Goal: Task Accomplishment & Management: Manage account settings

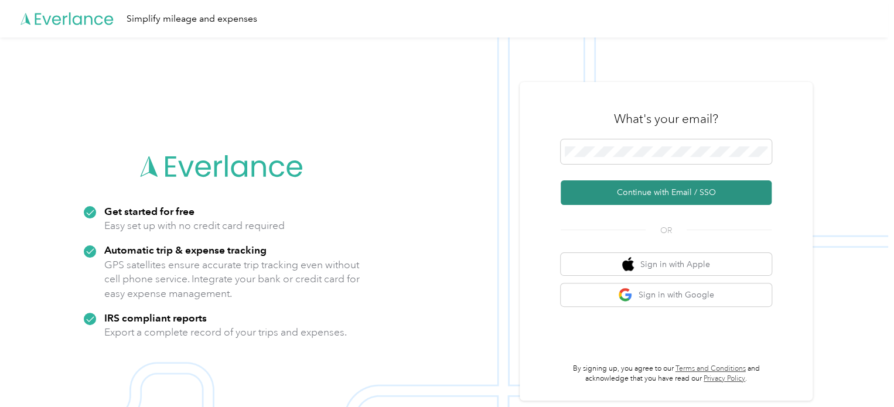
click at [634, 189] on button "Continue with Email / SSO" at bounding box center [666, 193] width 211 height 25
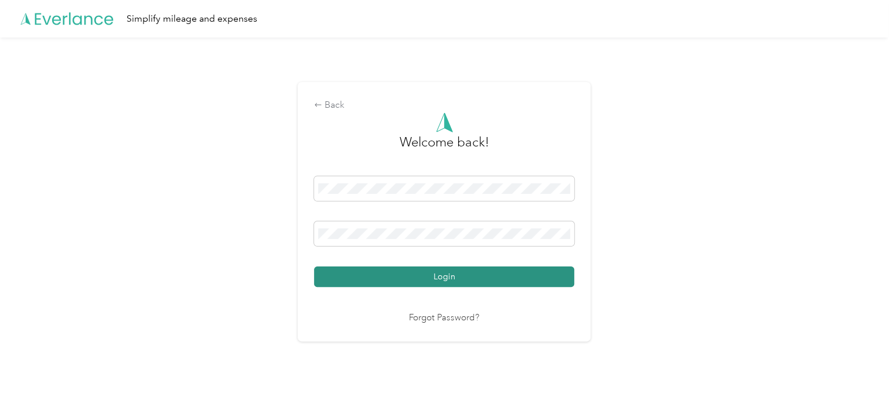
click at [471, 278] on button "Login" at bounding box center [444, 277] width 260 height 21
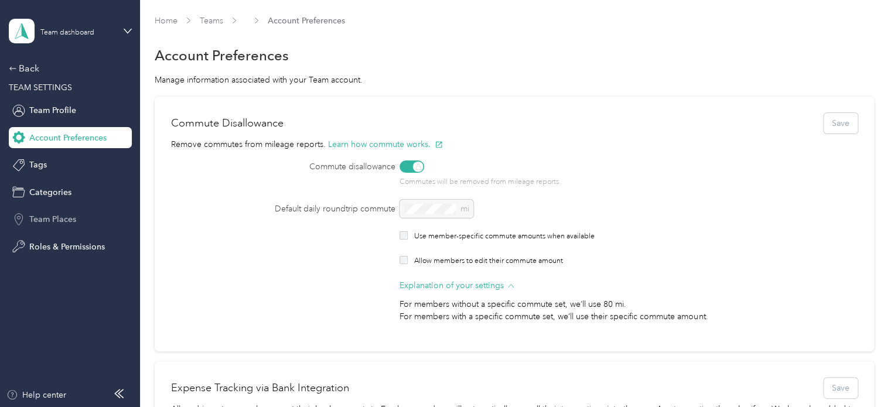
click at [56, 222] on span "Team Places" at bounding box center [52, 219] width 47 height 12
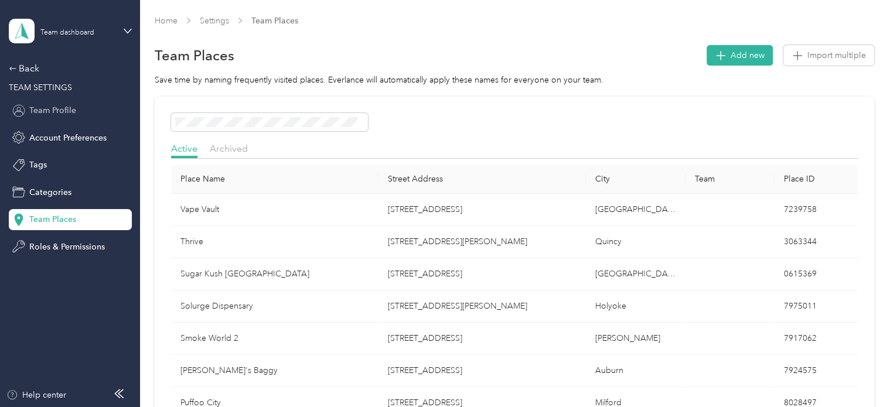
click at [54, 114] on span "Team Profile" at bounding box center [52, 110] width 47 height 12
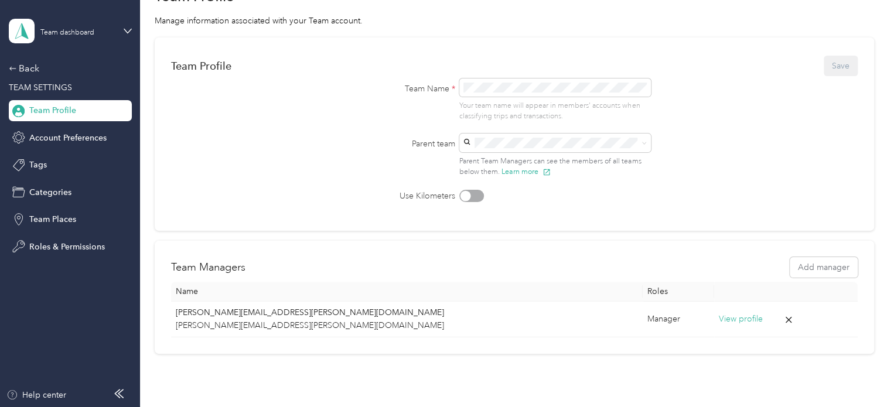
scroll to position [125, 0]
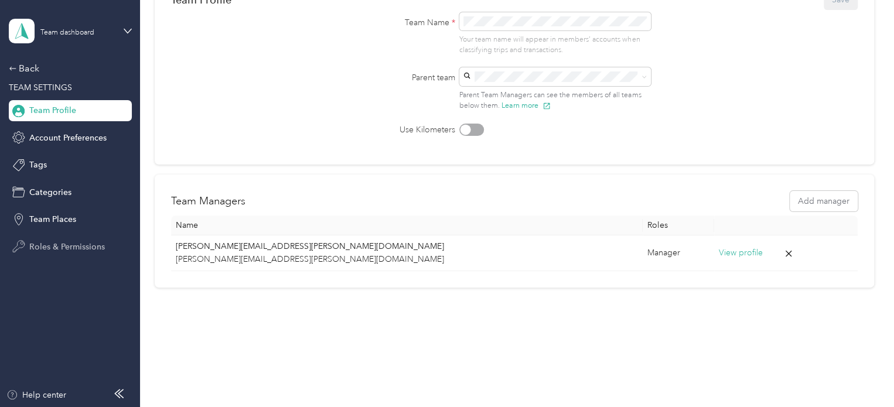
click at [66, 243] on span "Roles & Permissions" at bounding box center [67, 247] width 76 height 12
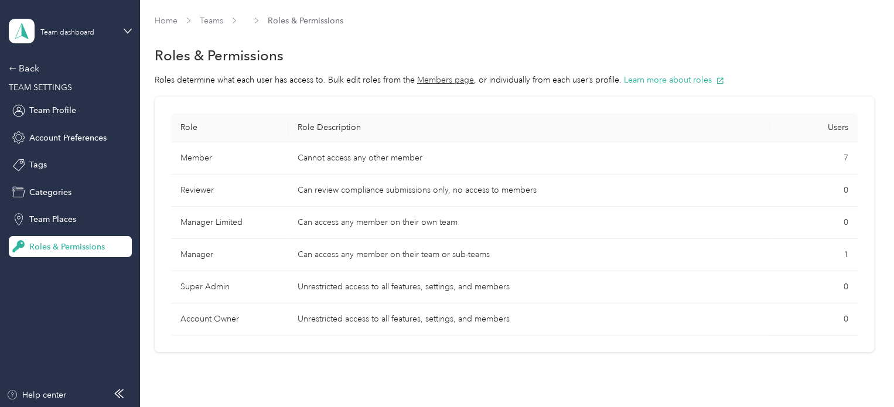
click at [191, 151] on td "Member" at bounding box center [229, 158] width 117 height 32
click at [359, 157] on td "Cannot access any other member" at bounding box center [529, 158] width 482 height 32
click at [63, 215] on span "Team Places" at bounding box center [52, 219] width 47 height 12
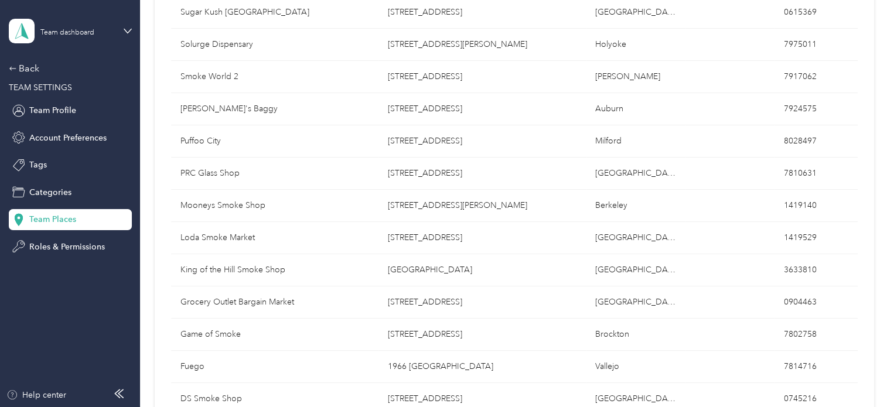
scroll to position [59, 0]
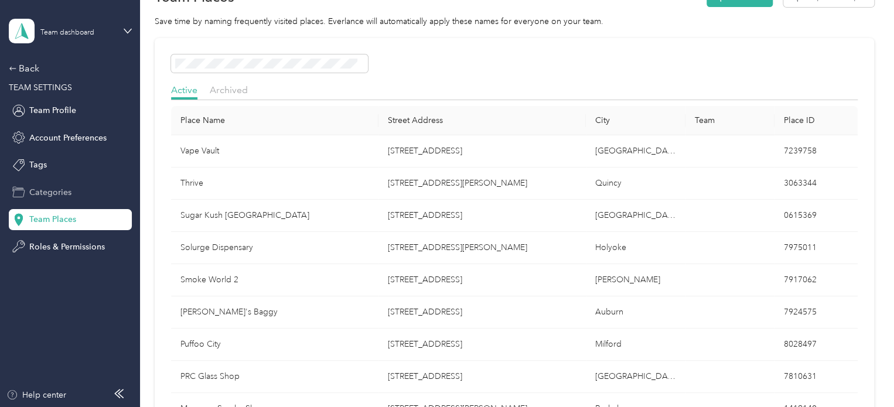
click at [56, 189] on span "Categories" at bounding box center [50, 192] width 42 height 12
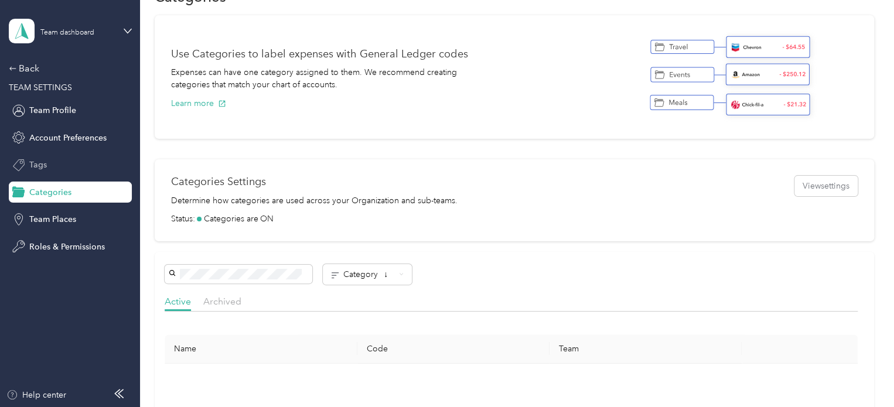
click at [44, 159] on div "Tags" at bounding box center [70, 165] width 123 height 21
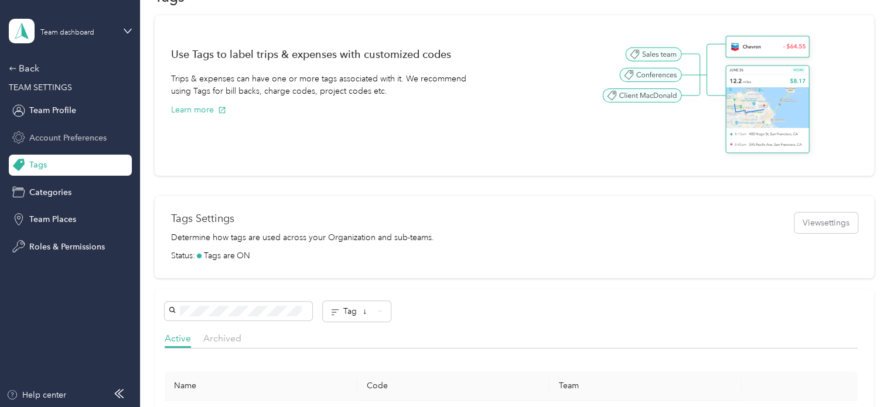
click at [50, 135] on span "Account Preferences" at bounding box center [67, 138] width 77 height 12
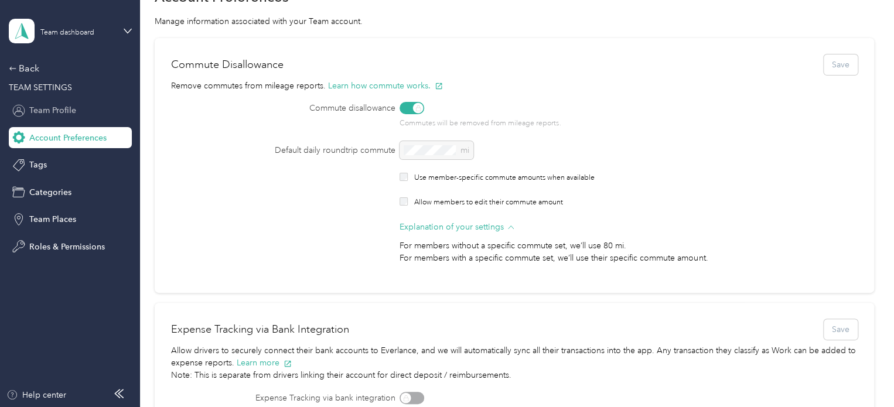
click at [63, 110] on span "Team Profile" at bounding box center [52, 110] width 47 height 12
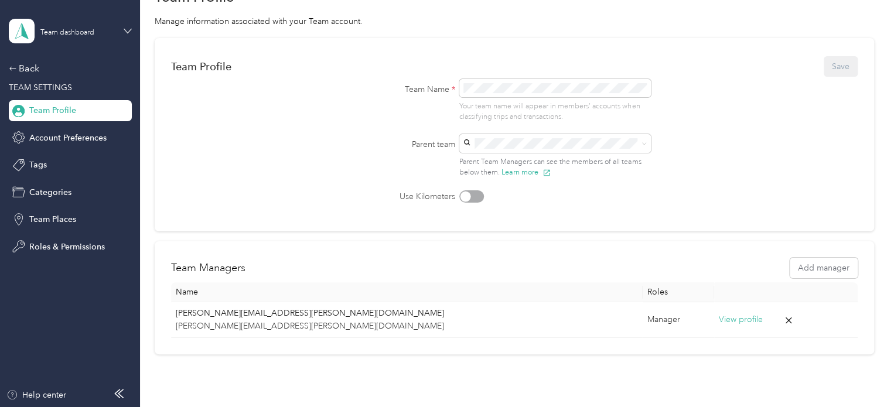
click at [127, 30] on icon at bounding box center [128, 31] width 8 height 8
click at [63, 94] on div "Team dashboard" at bounding box center [51, 92] width 64 height 12
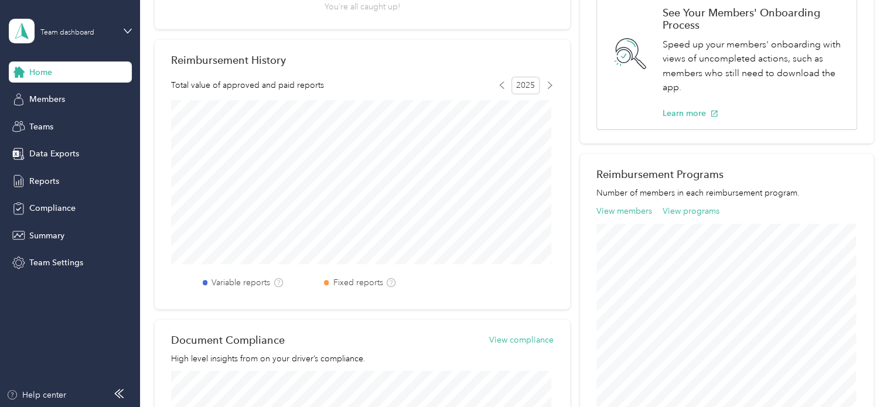
scroll to position [123, 0]
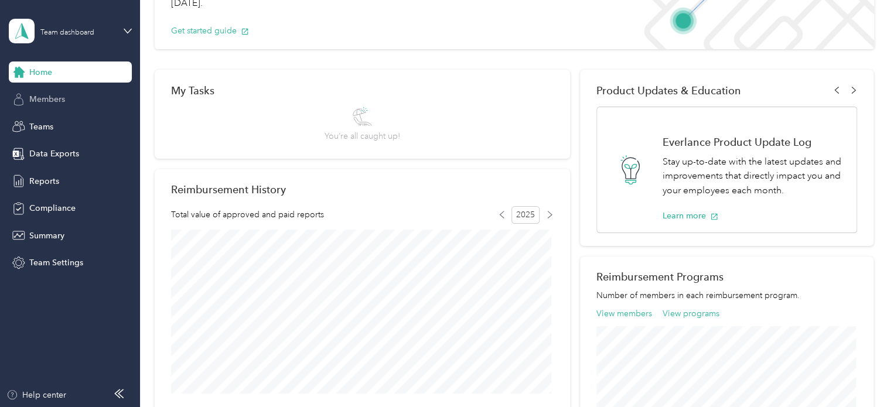
click at [56, 94] on span "Members" at bounding box center [47, 99] width 36 height 12
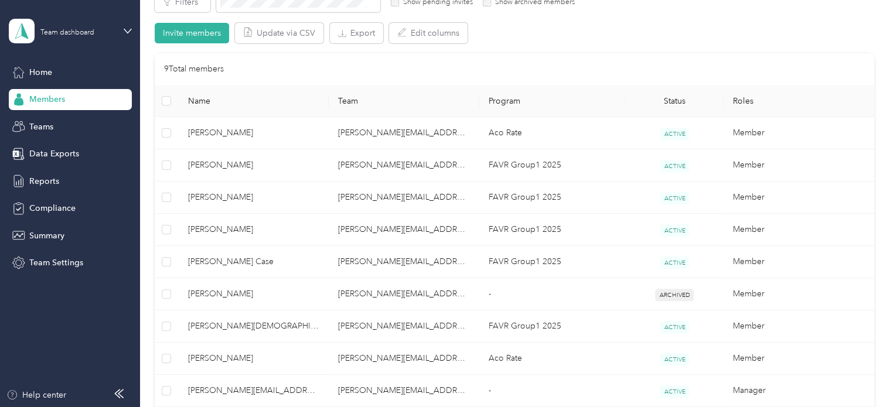
scroll to position [265, 0]
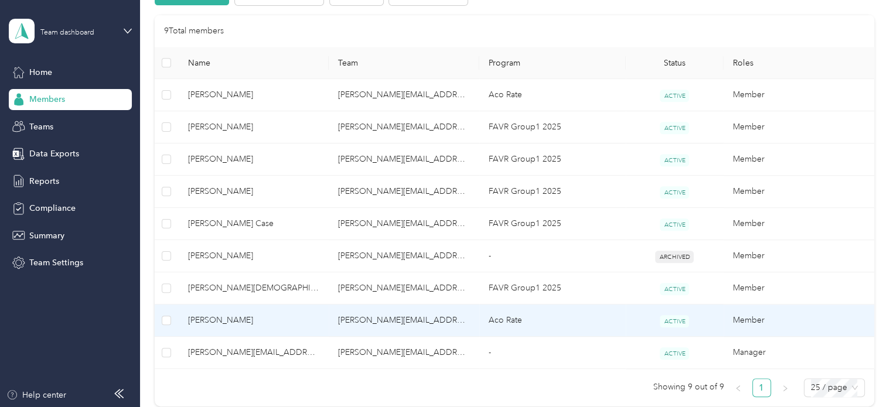
click at [229, 325] on span "[PERSON_NAME]" at bounding box center [254, 320] width 132 height 13
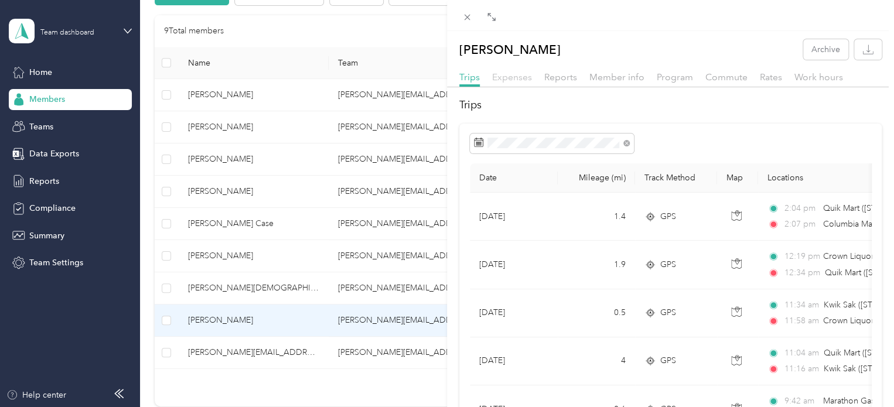
click at [515, 78] on span "Expenses" at bounding box center [512, 77] width 40 height 11
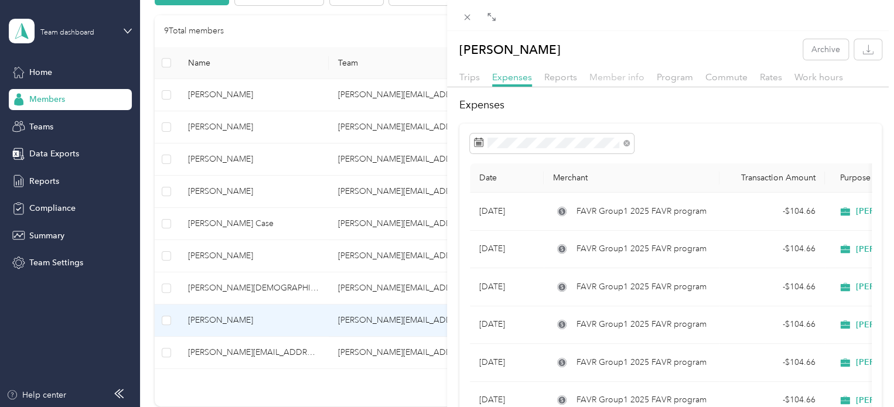
click at [618, 80] on span "Member info" at bounding box center [617, 77] width 55 height 11
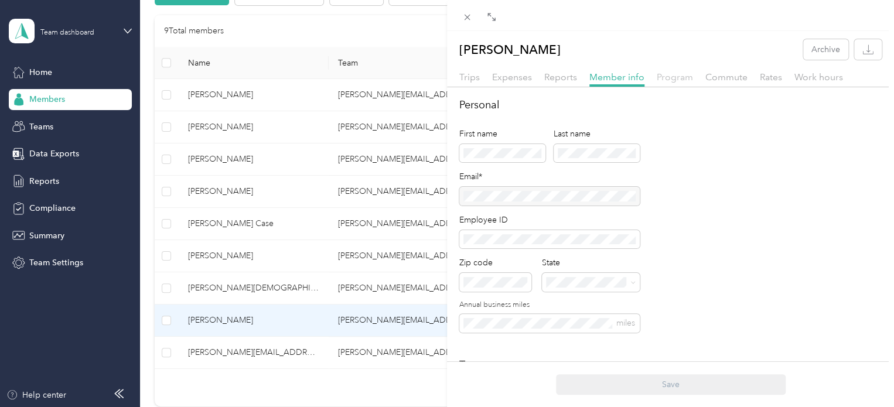
click at [682, 78] on span "Program" at bounding box center [675, 77] width 36 height 11
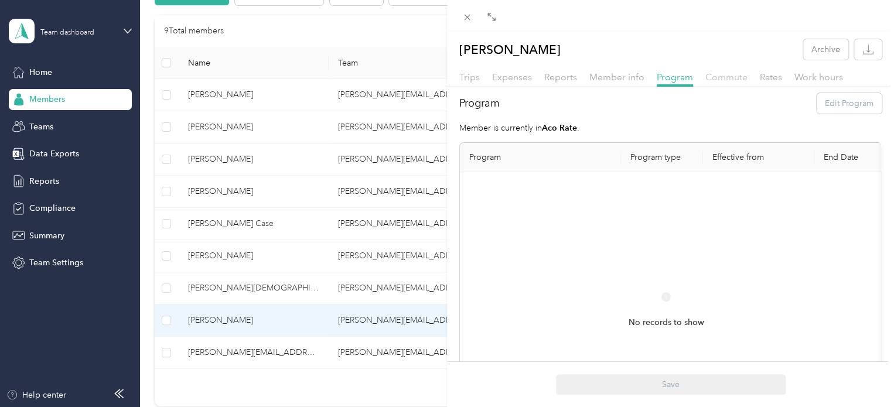
click at [741, 77] on span "Commute" at bounding box center [727, 77] width 42 height 11
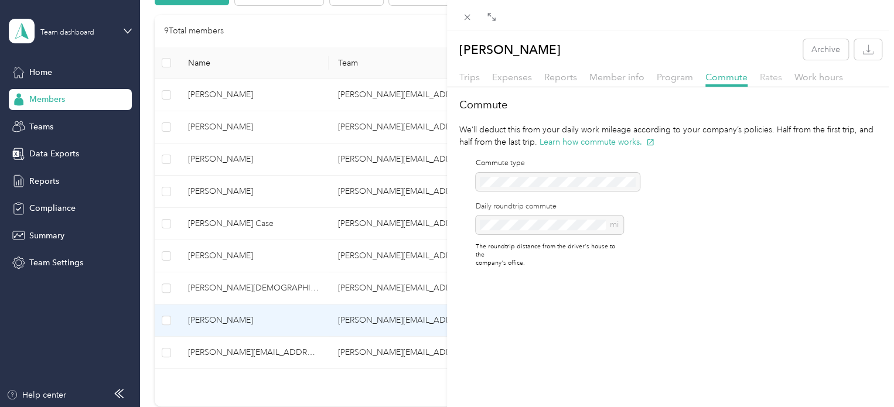
click at [772, 78] on span "Rates" at bounding box center [771, 77] width 22 height 11
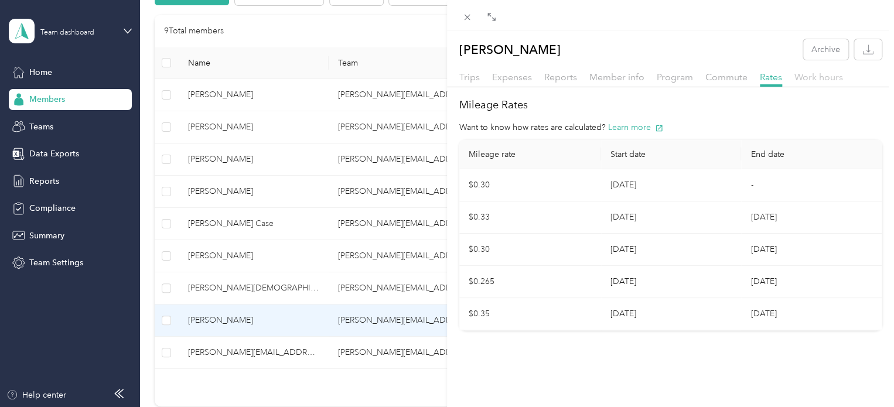
click at [829, 79] on span "Work hours" at bounding box center [819, 77] width 49 height 11
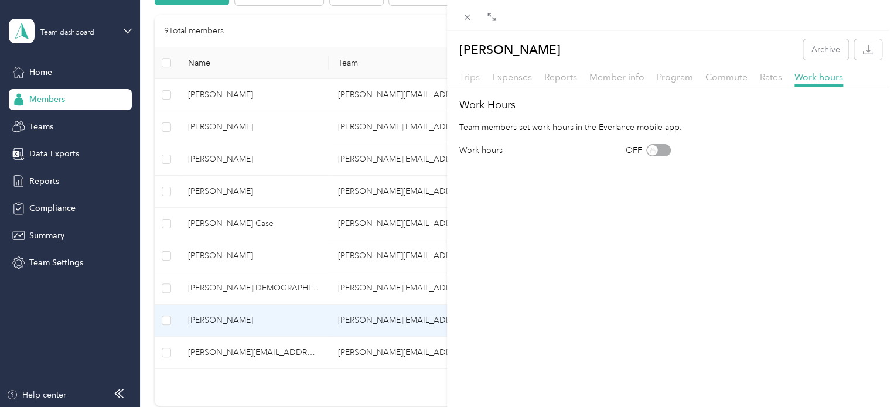
click at [468, 77] on span "Trips" at bounding box center [470, 77] width 21 height 11
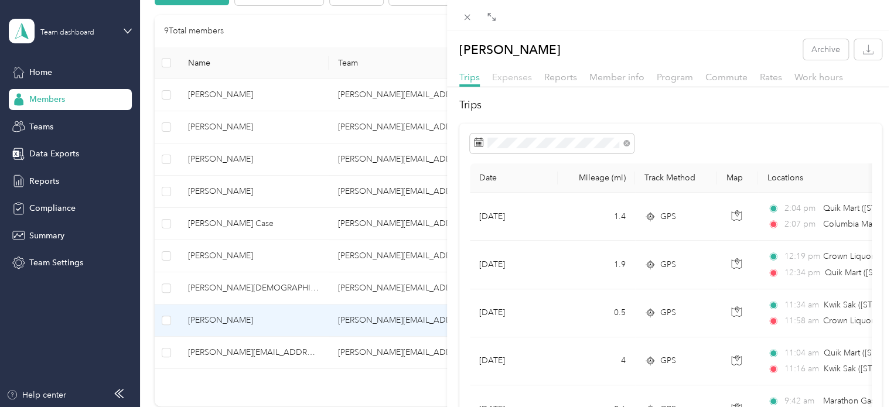
click at [516, 77] on span "Expenses" at bounding box center [512, 77] width 40 height 11
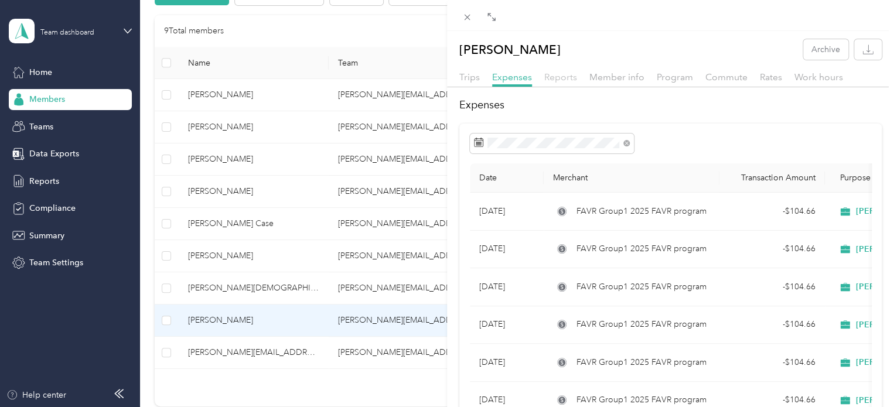
click at [568, 76] on span "Reports" at bounding box center [561, 77] width 33 height 11
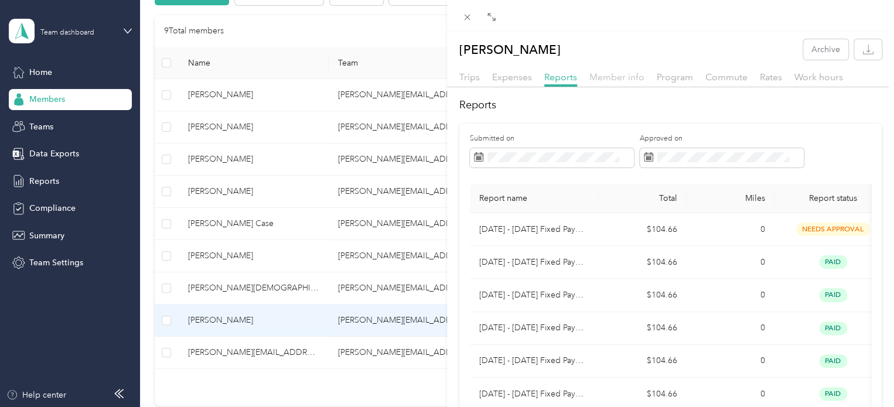
click at [610, 75] on span "Member info" at bounding box center [617, 77] width 55 height 11
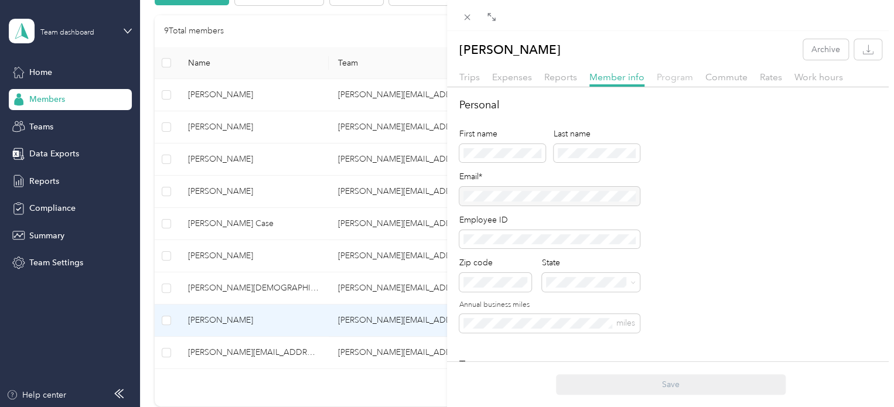
click at [673, 77] on span "Program" at bounding box center [675, 77] width 36 height 11
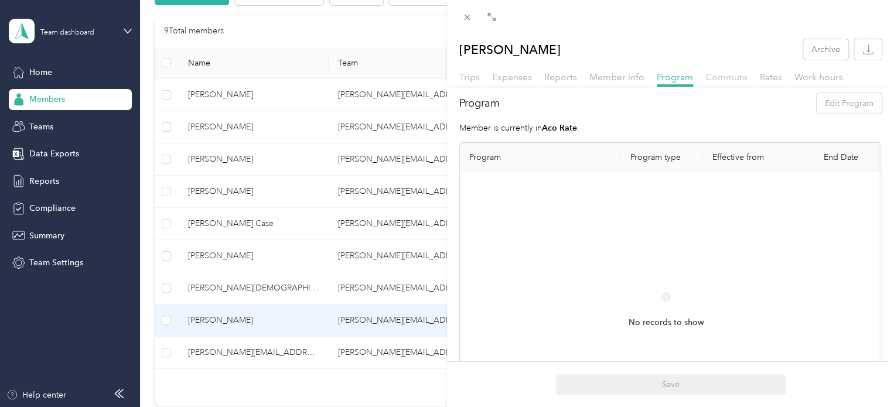
click at [727, 81] on span "Commute" at bounding box center [727, 77] width 42 height 11
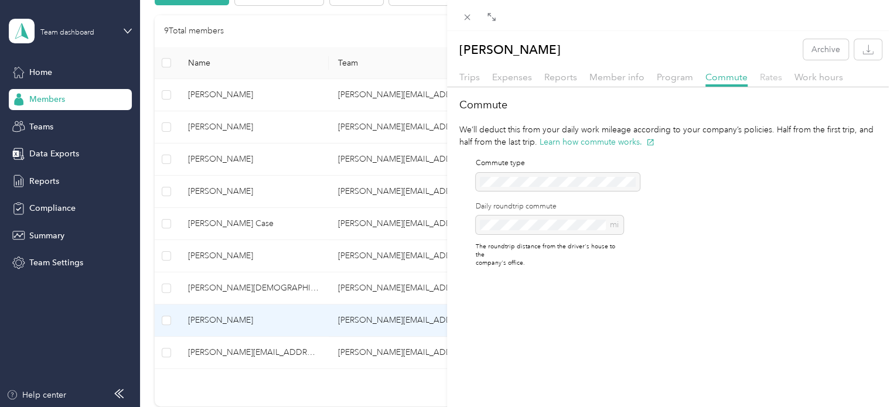
click at [776, 77] on span "Rates" at bounding box center [771, 77] width 22 height 11
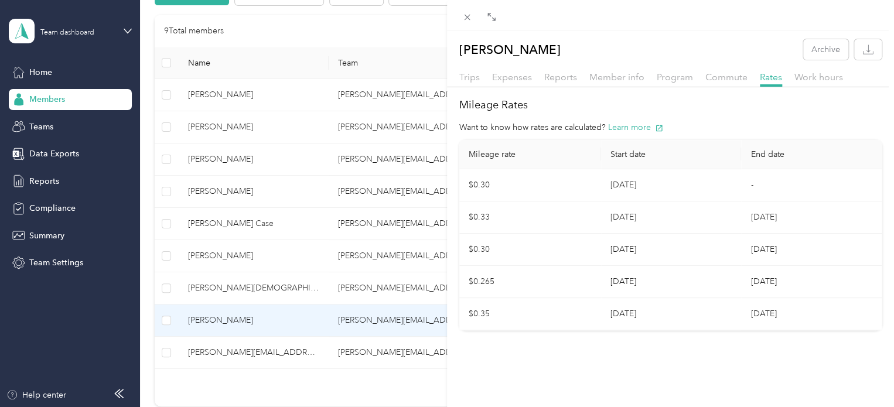
click at [825, 70] on div "Work hours" at bounding box center [819, 77] width 49 height 15
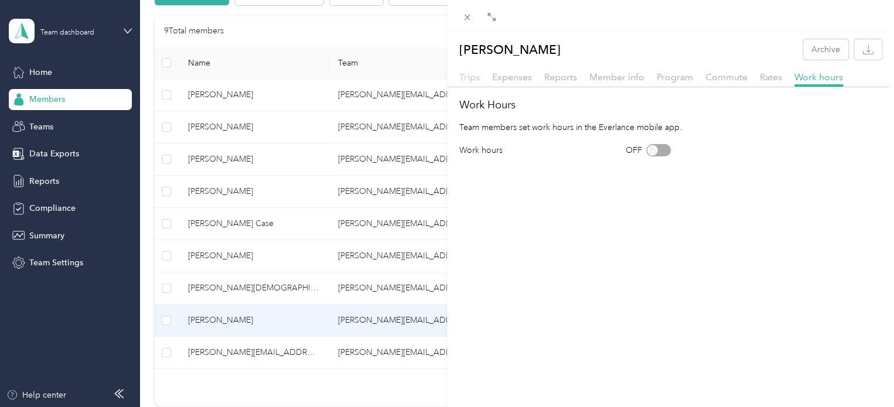
click at [477, 75] on span "Trips" at bounding box center [470, 77] width 21 height 11
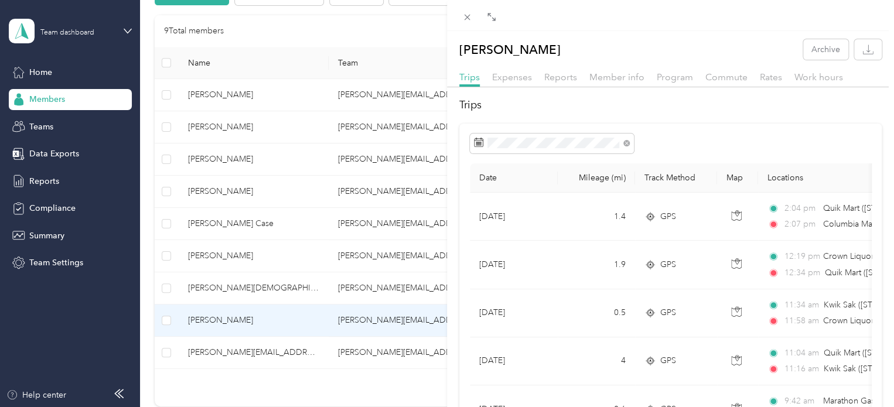
click at [672, 176] on th "Track Method" at bounding box center [676, 178] width 82 height 29
click at [603, 178] on th "Mileage (mi)" at bounding box center [596, 178] width 77 height 29
click at [43, 154] on div "[PERSON_NAME] Archive Trips Expenses Reports Member info Program Commute Rates …" at bounding box center [447, 203] width 894 height 407
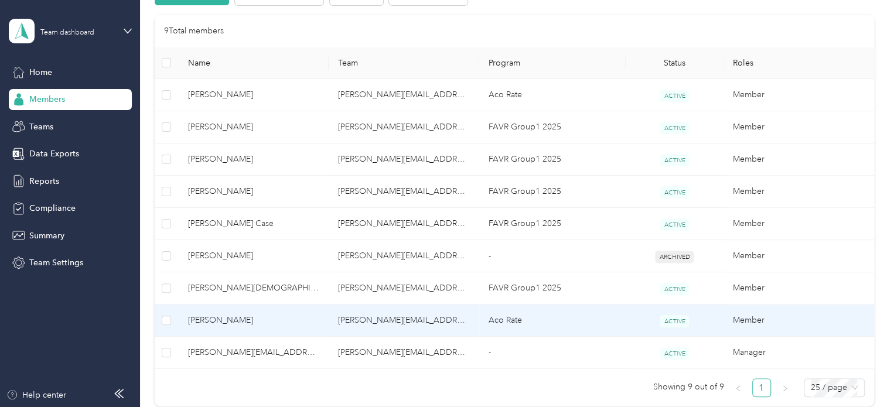
click at [203, 319] on span "[PERSON_NAME]" at bounding box center [254, 320] width 132 height 13
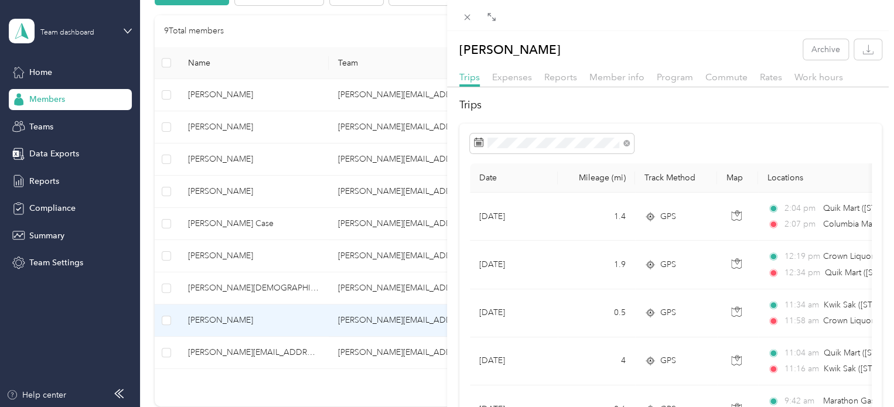
click at [50, 153] on div "[PERSON_NAME] Archive Trips Expenses Reports Member info Program Commute Rates …" at bounding box center [447, 203] width 894 height 407
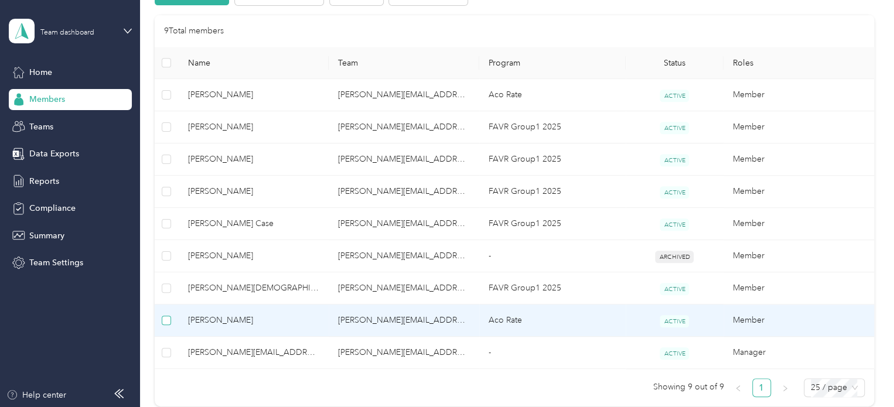
click at [165, 325] on label at bounding box center [166, 320] width 9 height 13
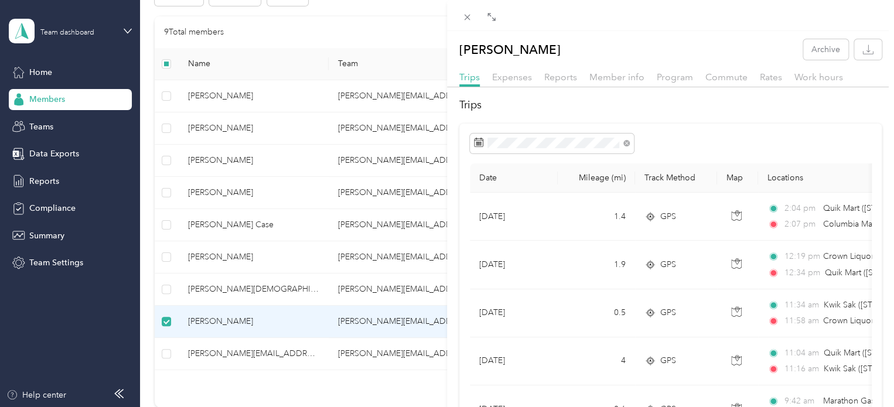
click at [37, 70] on div "[PERSON_NAME] Archive Trips Expenses Reports Member info Program Commute Rates …" at bounding box center [447, 203] width 894 height 407
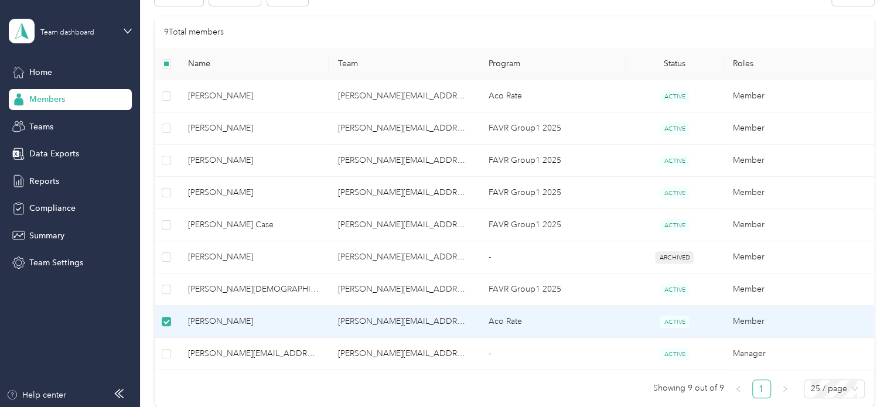
click at [743, 319] on td "Member" at bounding box center [799, 322] width 151 height 32
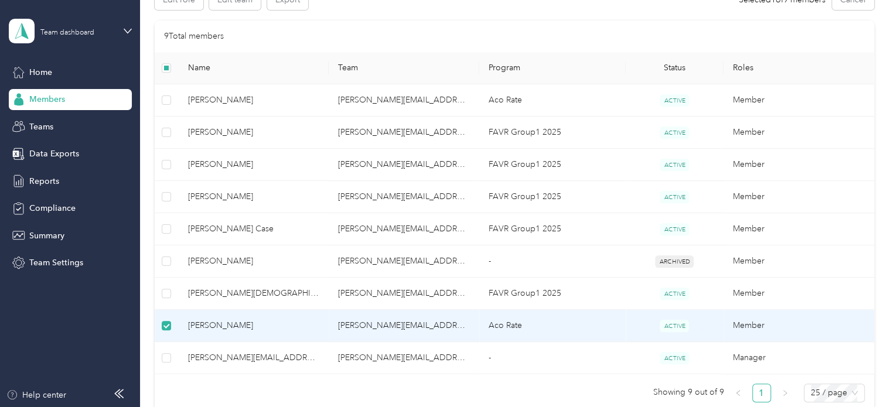
scroll to position [228, 0]
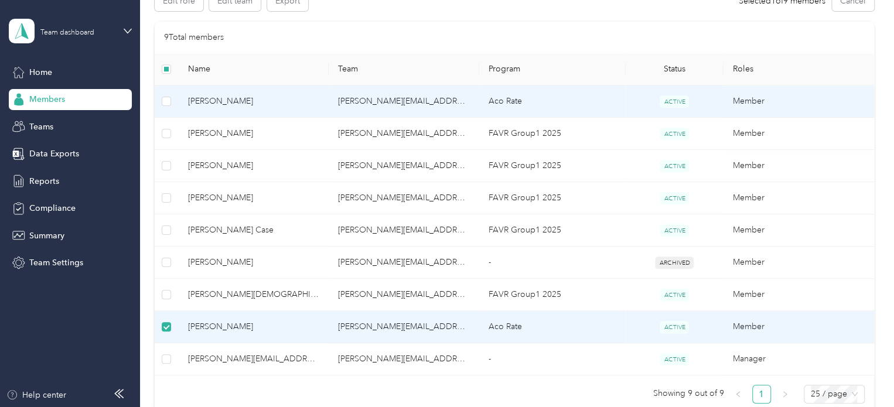
click at [507, 98] on td "Aco Rate" at bounding box center [552, 102] width 147 height 32
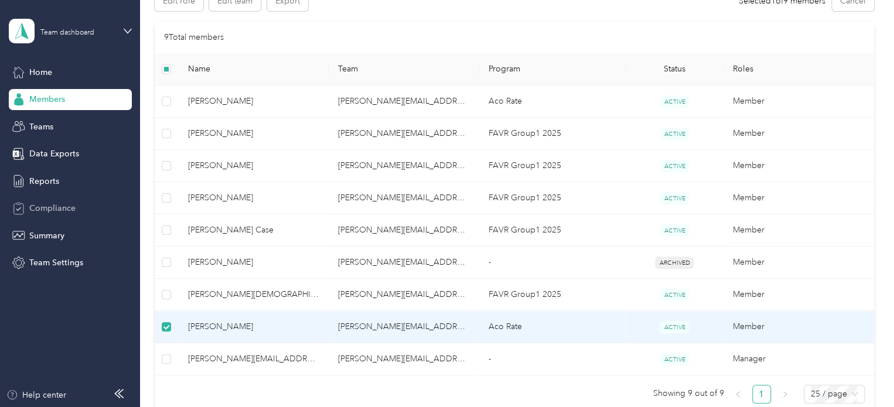
click at [57, 206] on span "Compliance" at bounding box center [52, 208] width 46 height 12
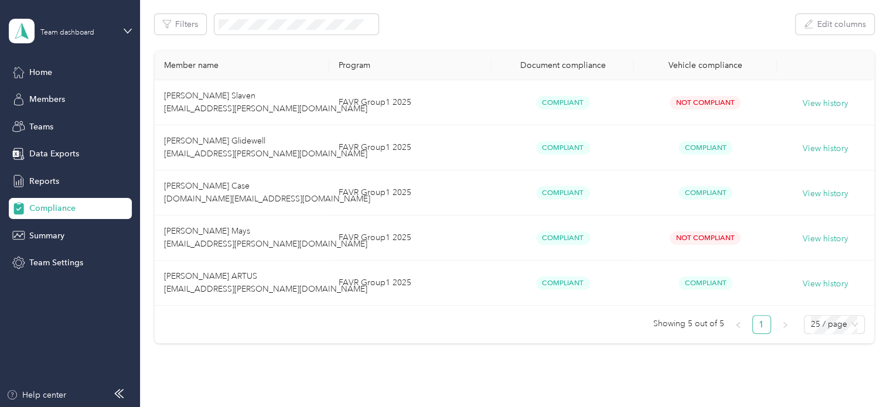
scroll to position [100, 0]
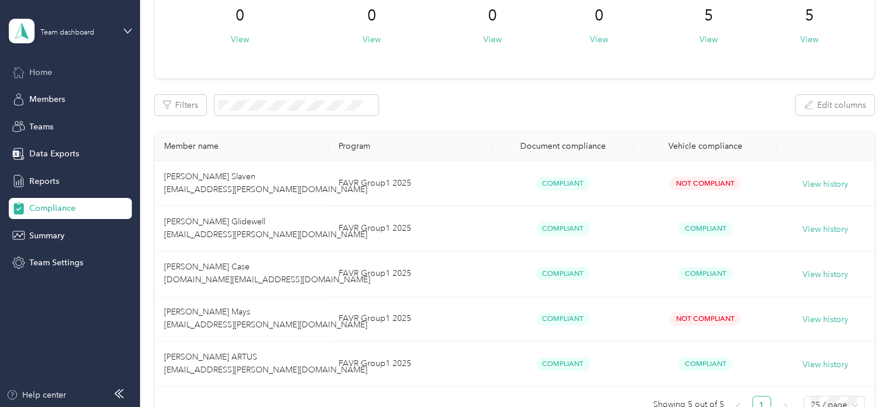
click at [30, 71] on span "Home" at bounding box center [40, 72] width 23 height 12
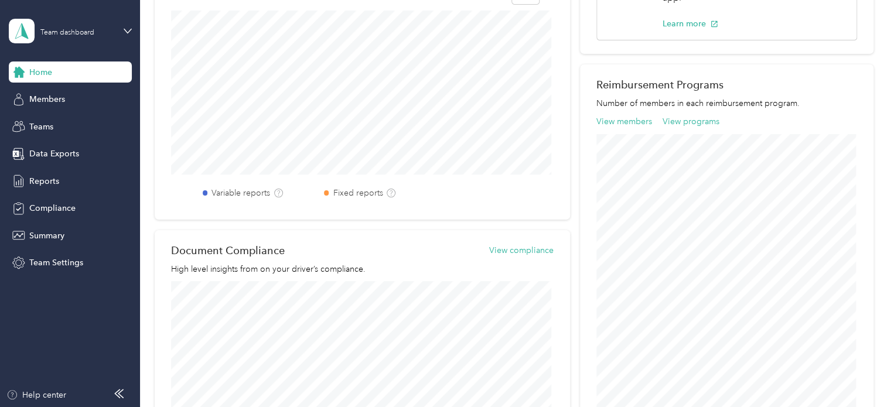
scroll to position [373, 0]
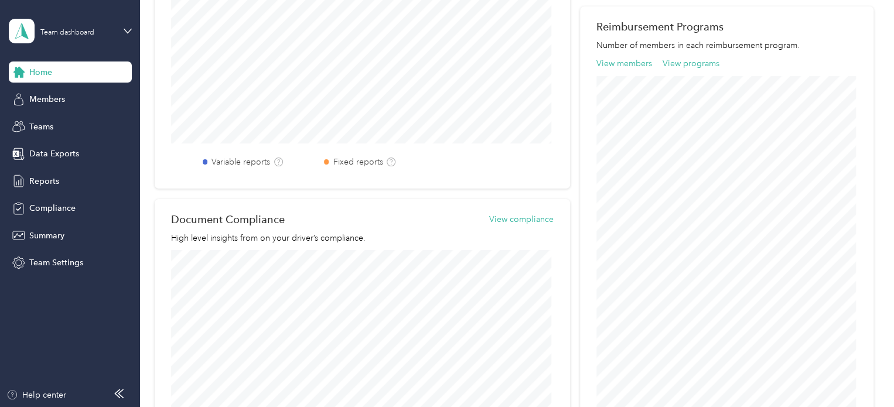
click at [124, 26] on div "Team dashboard" at bounding box center [70, 31] width 123 height 41
click at [62, 93] on div "Team dashboard" at bounding box center [51, 96] width 64 height 12
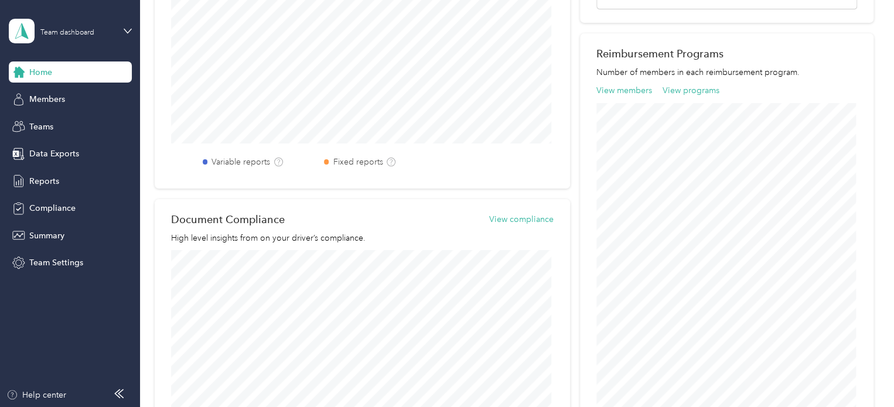
click at [34, 70] on span "Home" at bounding box center [40, 72] width 23 height 12
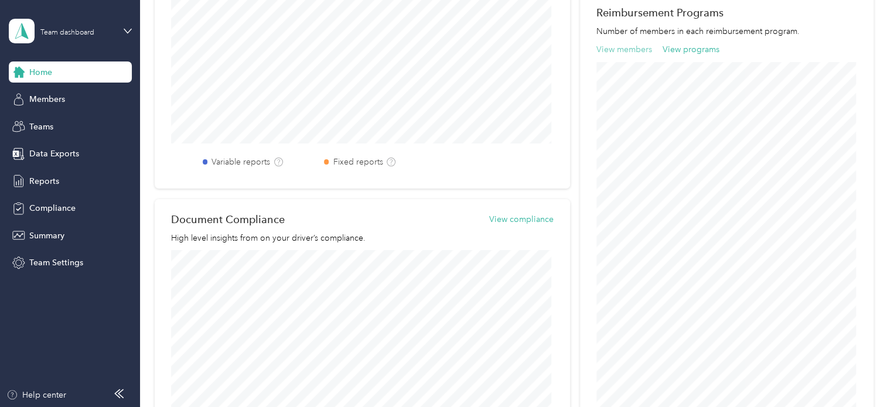
click at [610, 47] on button "View members" at bounding box center [625, 49] width 56 height 12
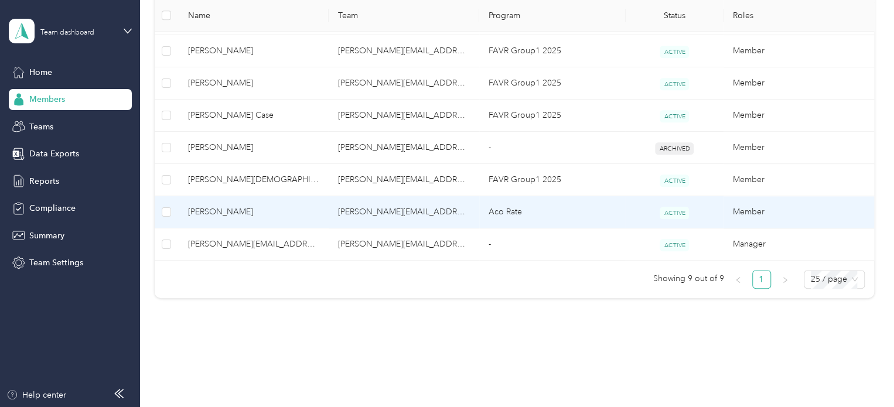
click at [214, 208] on span "[PERSON_NAME]" at bounding box center [254, 212] width 132 height 13
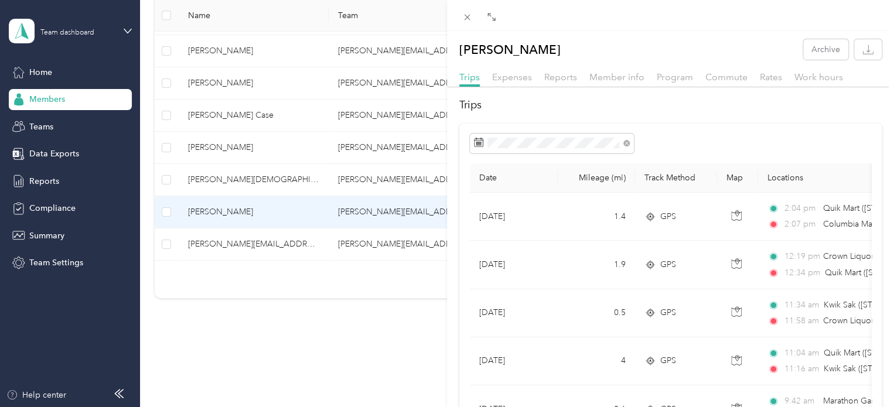
click at [129, 26] on div "[PERSON_NAME] Archive Trips Expenses Reports Member info Program Commute Rates …" at bounding box center [447, 203] width 894 height 407
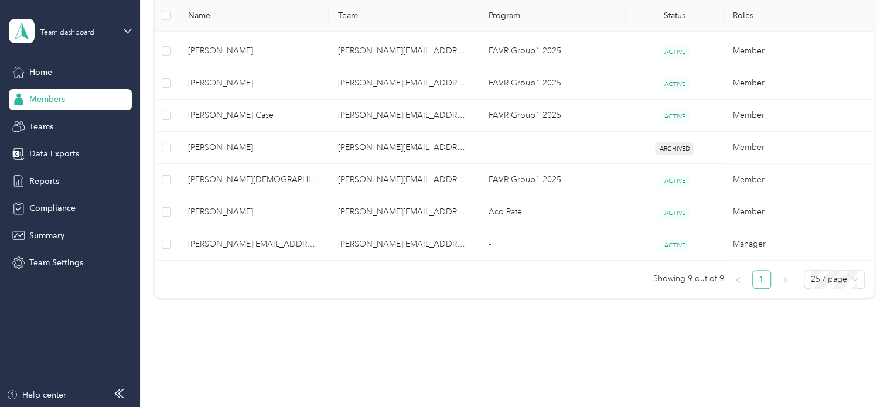
click at [123, 28] on div "Team dashboard" at bounding box center [70, 31] width 123 height 41
click at [125, 25] on div "Team dashboard" at bounding box center [70, 31] width 123 height 41
click at [59, 93] on div "Team dashboard" at bounding box center [51, 96] width 64 height 12
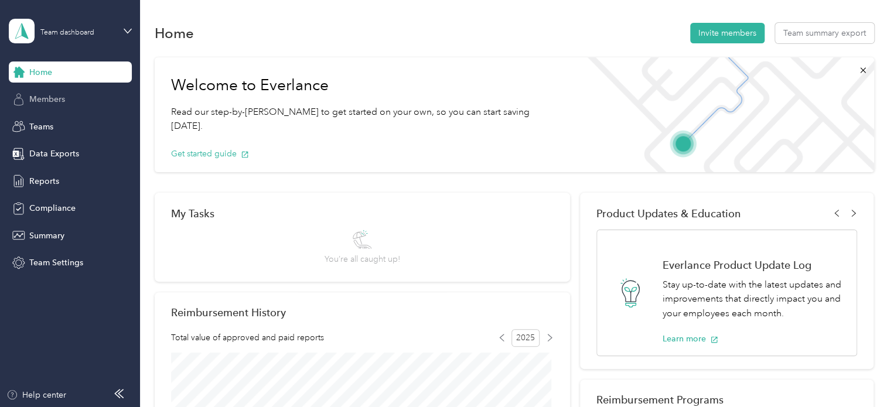
click at [50, 101] on span "Members" at bounding box center [47, 99] width 36 height 12
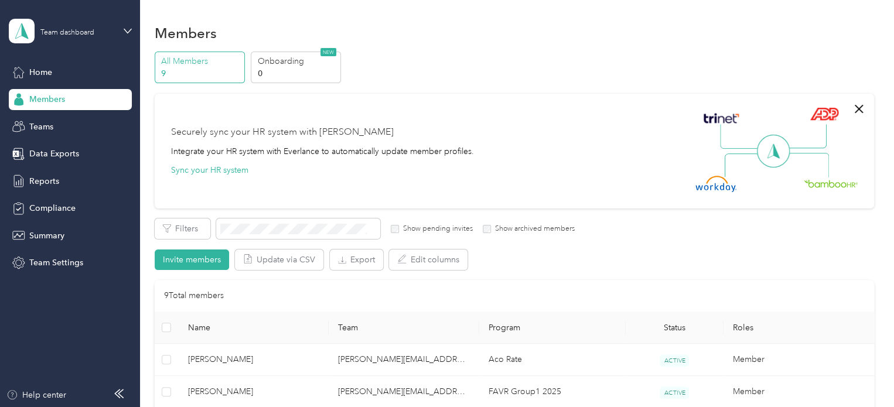
click at [171, 62] on p "All Members" at bounding box center [201, 61] width 80 height 12
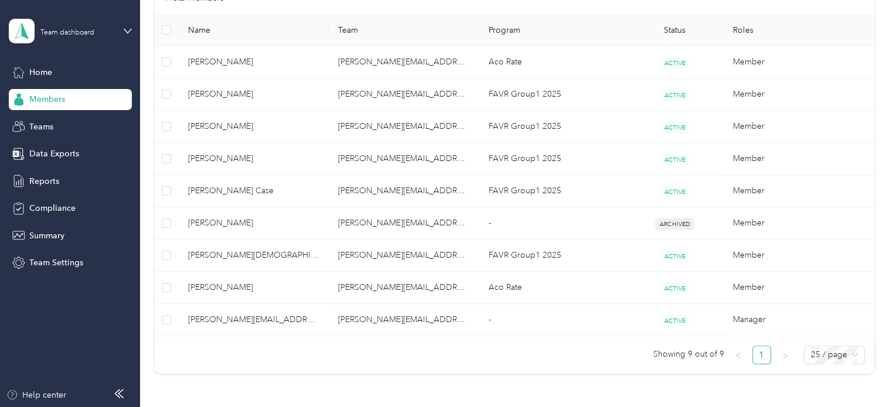
scroll to position [394, 0]
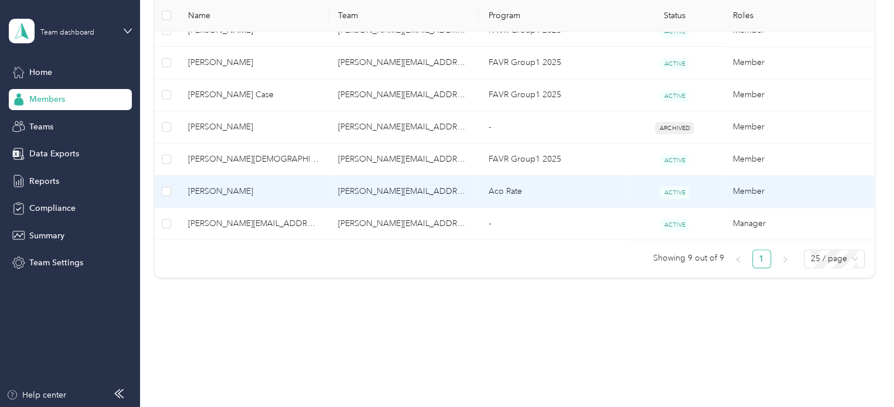
click at [753, 189] on td "Member" at bounding box center [799, 192] width 151 height 32
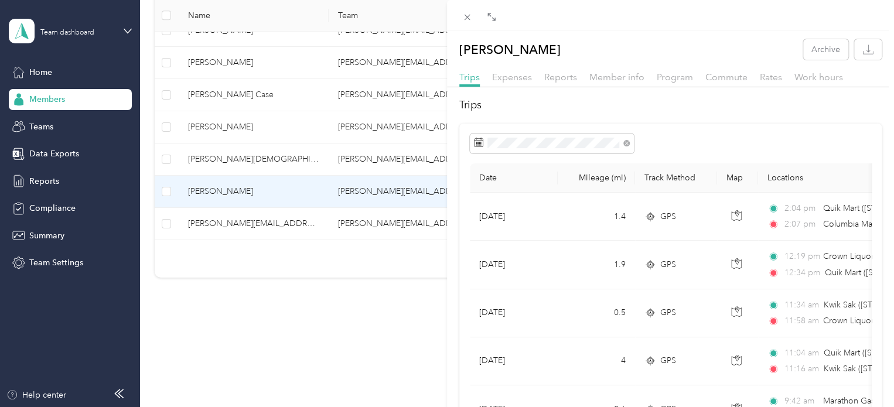
drag, startPoint x: 892, startPoint y: 342, endPoint x: 827, endPoint y: 32, distance: 316.3
click at [827, 32] on body "Team dashboard Home Members Teams Data Exports Reports Compliance Summary Team …" at bounding box center [444, 203] width 889 height 407
click at [38, 131] on div "[PERSON_NAME] Archive Trips Expenses Reports Member info Program Commute Rates …" at bounding box center [447, 203] width 894 height 407
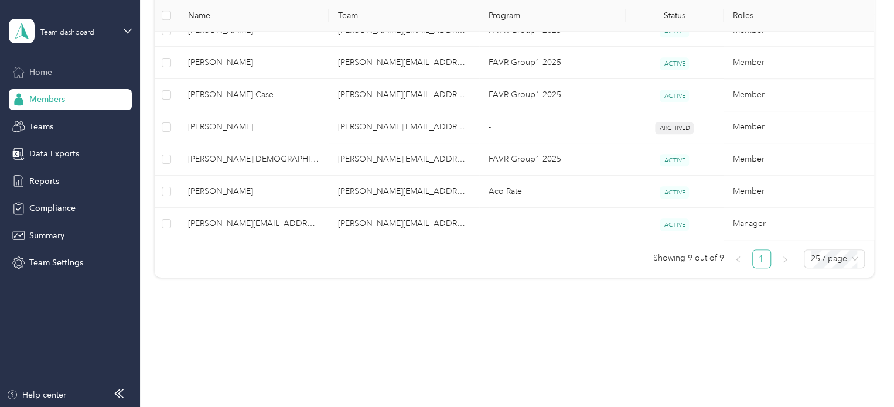
click at [40, 71] on span "Home" at bounding box center [40, 72] width 23 height 12
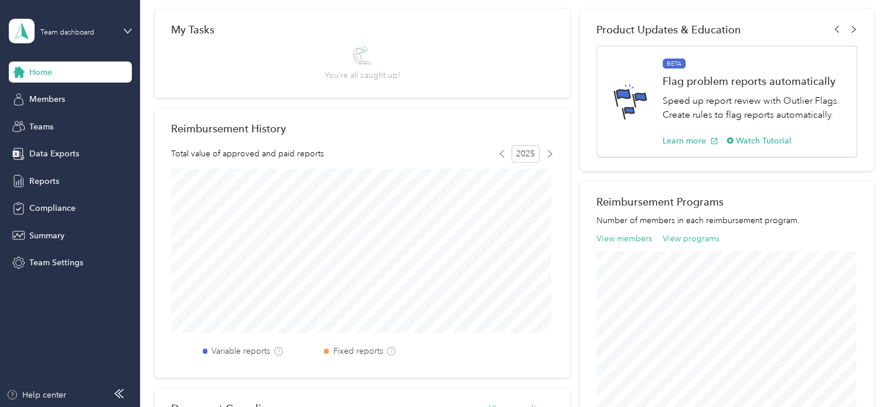
scroll to position [140, 0]
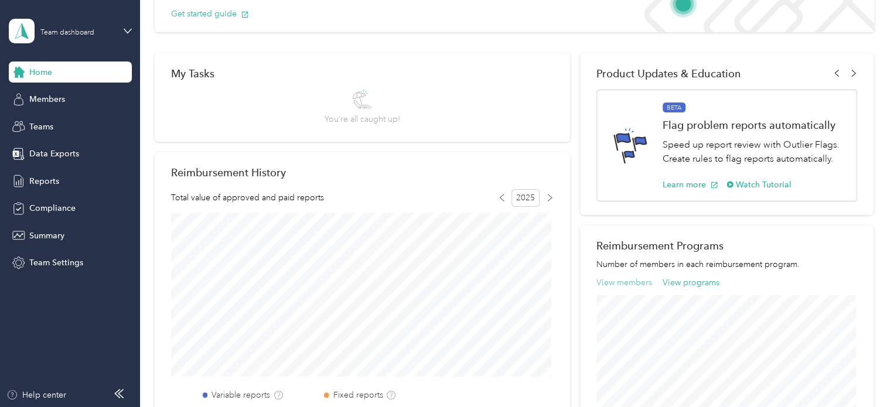
click at [608, 281] on button "View members" at bounding box center [625, 283] width 56 height 12
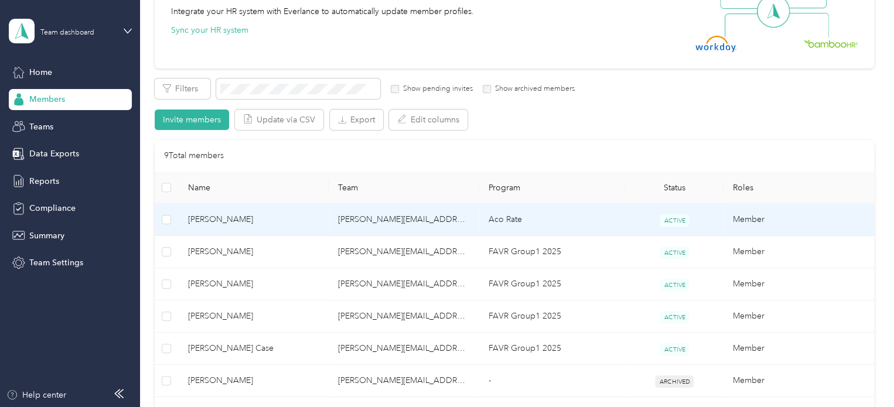
click at [741, 220] on td "Member" at bounding box center [799, 220] width 151 height 32
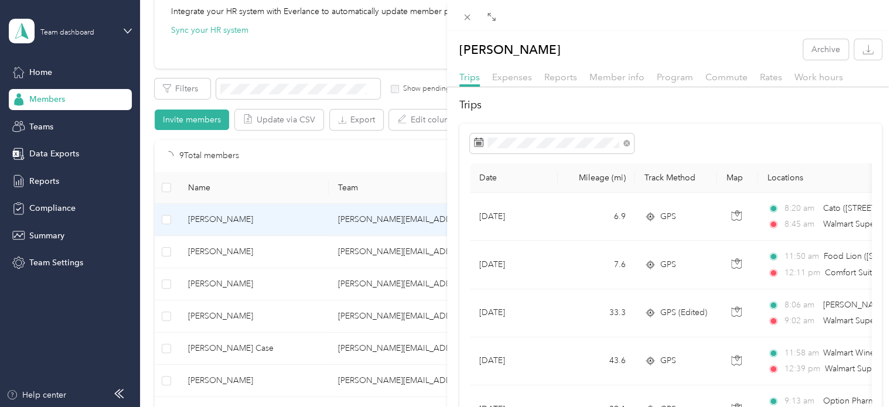
click at [38, 130] on div "[PERSON_NAME] Archive Trips Expenses Reports Member info Program Commute Rates …" at bounding box center [447, 203] width 894 height 407
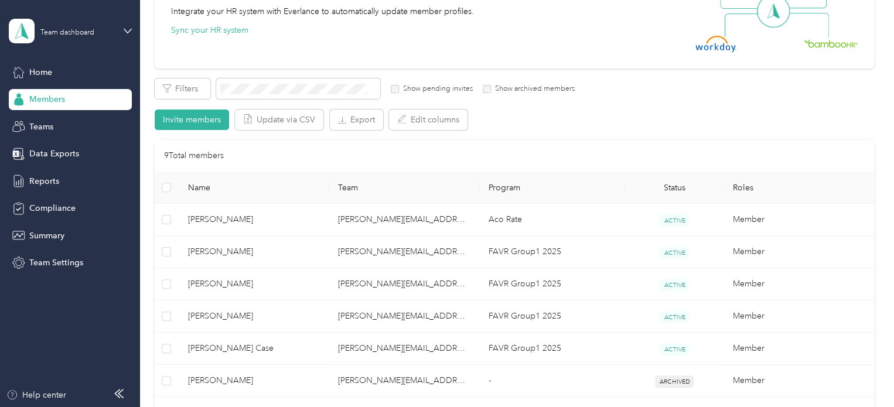
click at [709, 39] on img at bounding box center [716, 44] width 41 height 16
click at [829, 46] on img at bounding box center [831, 43] width 54 height 8
click at [176, 91] on button "Filters" at bounding box center [183, 89] width 56 height 21
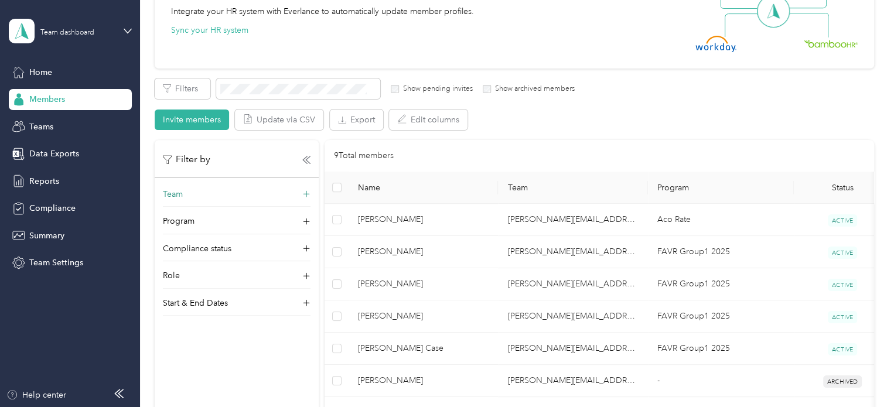
click at [173, 195] on p "Team" at bounding box center [173, 194] width 20 height 12
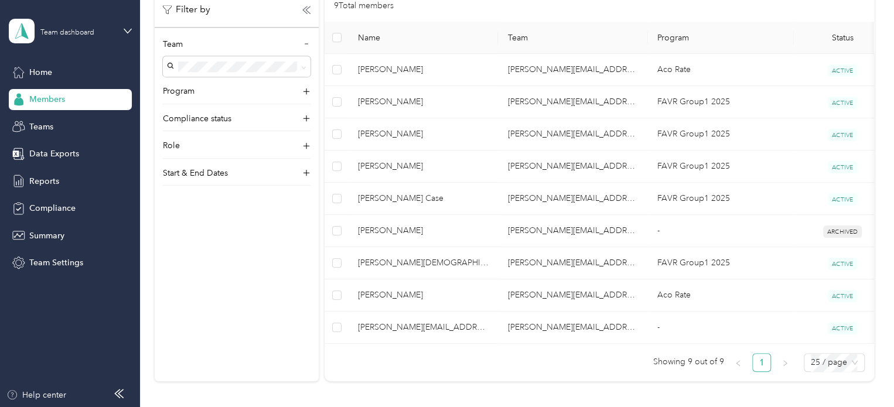
scroll to position [315, 0]
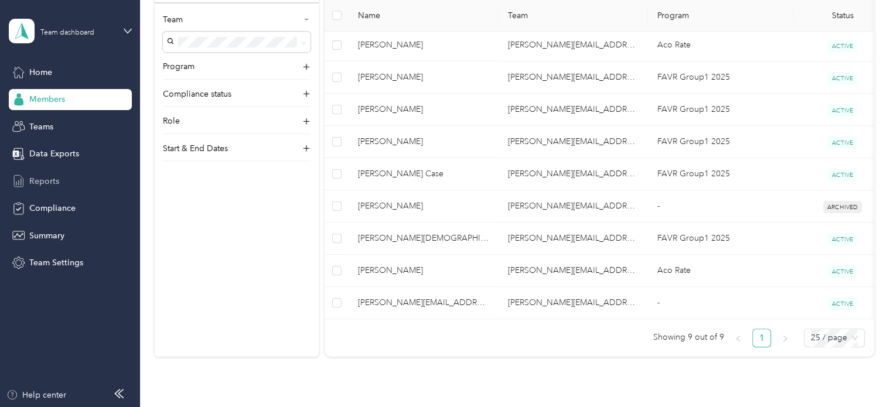
click at [36, 176] on span "Reports" at bounding box center [44, 181] width 30 height 12
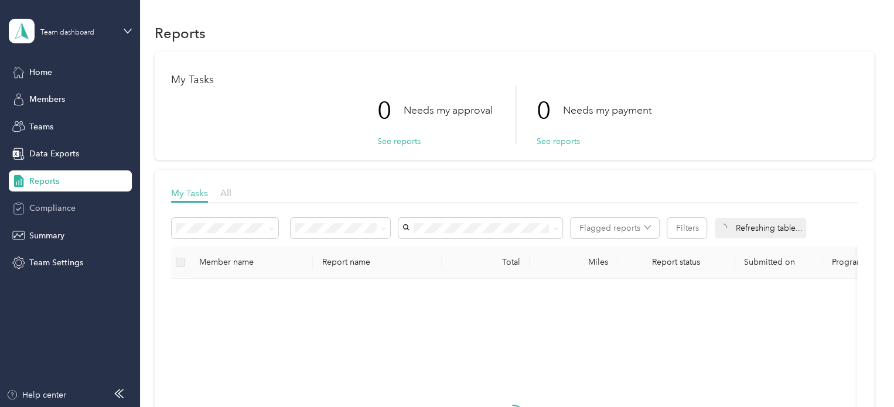
click at [49, 208] on span "Compliance" at bounding box center [52, 208] width 46 height 12
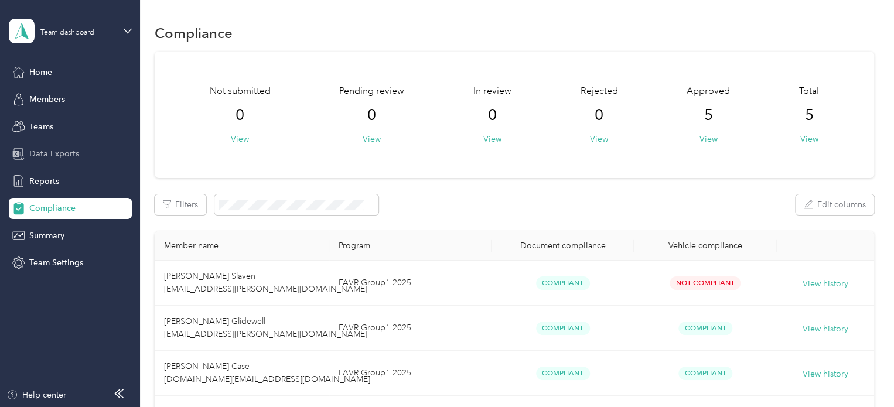
click at [52, 149] on span "Data Exports" at bounding box center [54, 154] width 50 height 12
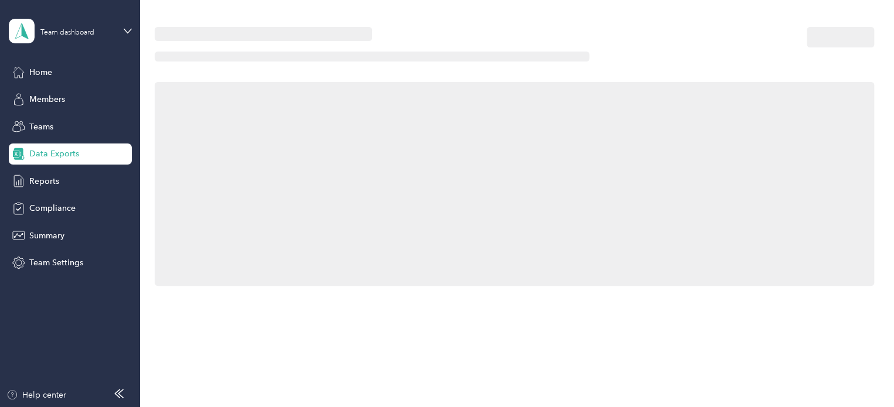
click at [42, 149] on span "Data Exports" at bounding box center [54, 154] width 50 height 12
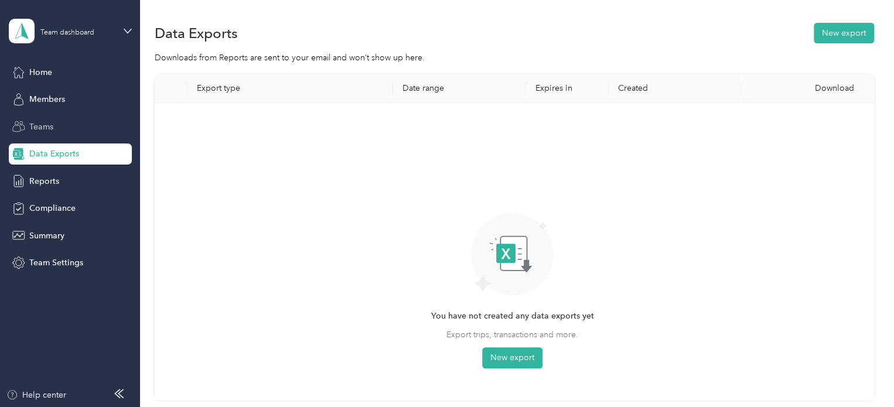
click at [38, 123] on span "Teams" at bounding box center [41, 127] width 24 height 12
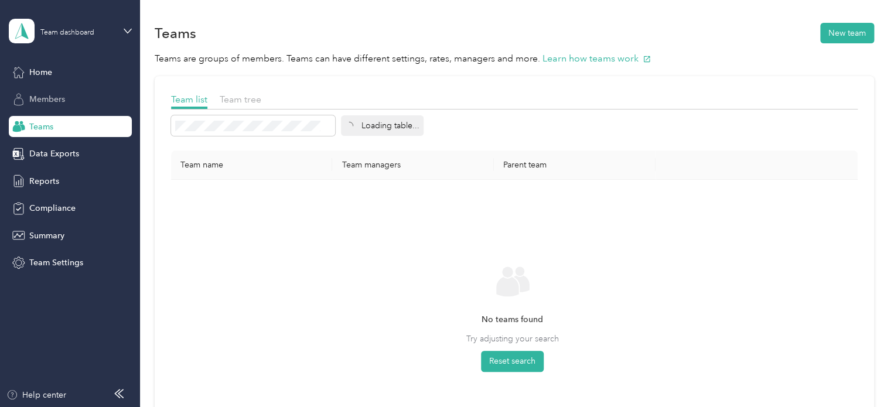
click at [44, 96] on span "Members" at bounding box center [47, 99] width 36 height 12
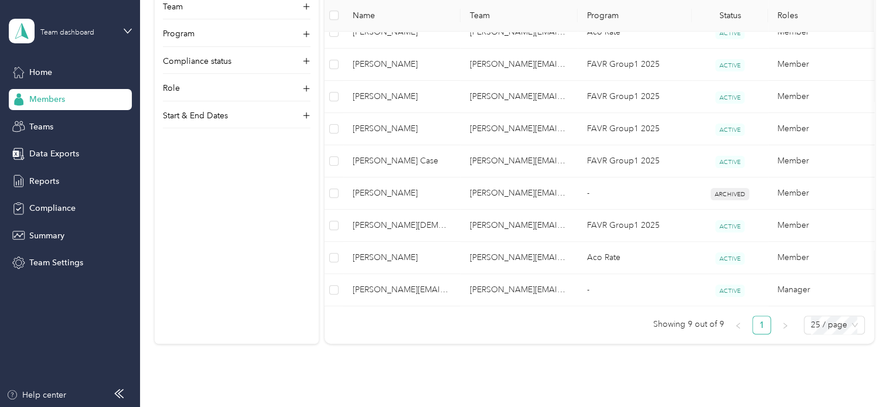
scroll to position [334, 0]
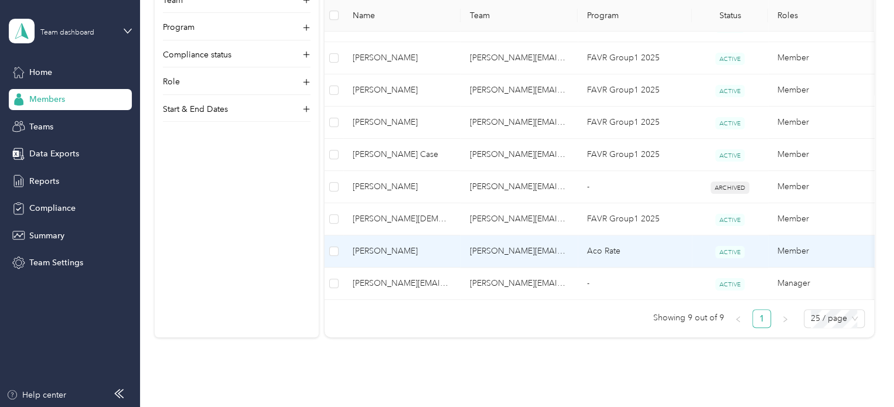
click at [396, 248] on span "[PERSON_NAME]" at bounding box center [402, 251] width 98 height 13
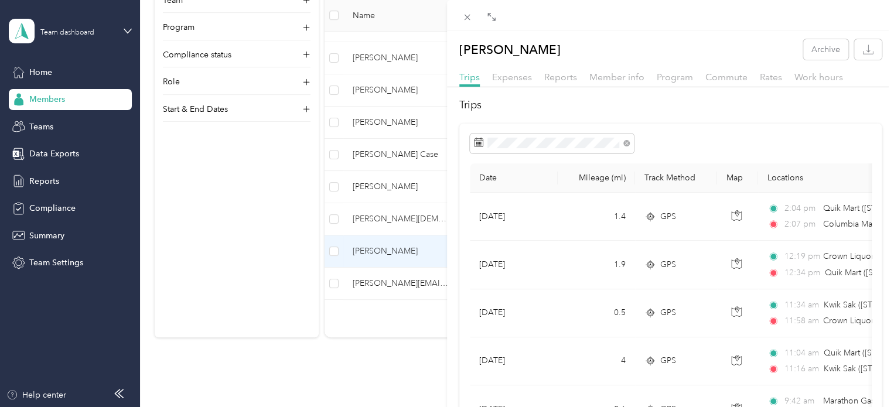
click at [387, 249] on div "[PERSON_NAME] Archive Trips Expenses Reports Member info Program Commute Rates …" at bounding box center [447, 203] width 894 height 407
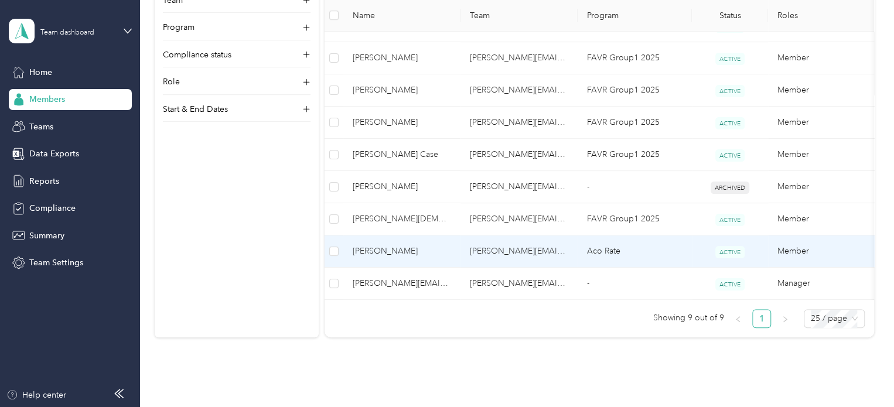
click at [387, 249] on span "[PERSON_NAME]" at bounding box center [402, 251] width 98 height 13
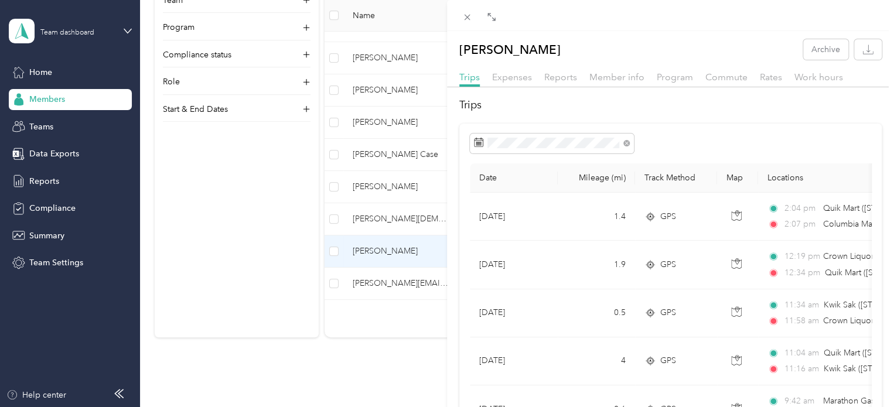
click at [474, 103] on h2 "Trips" at bounding box center [671, 105] width 423 height 16
click at [60, 156] on div "[PERSON_NAME] Archive Trips Expenses Reports Member info Program Commute Rates …" at bounding box center [447, 203] width 894 height 407
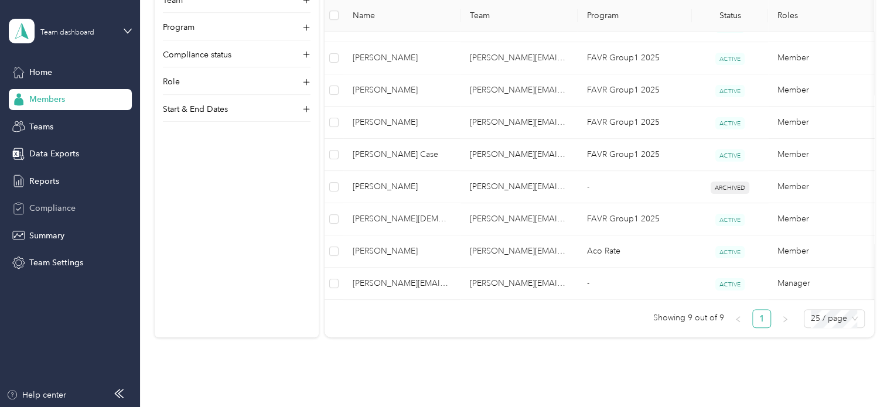
click at [49, 209] on span "Compliance" at bounding box center [52, 208] width 46 height 12
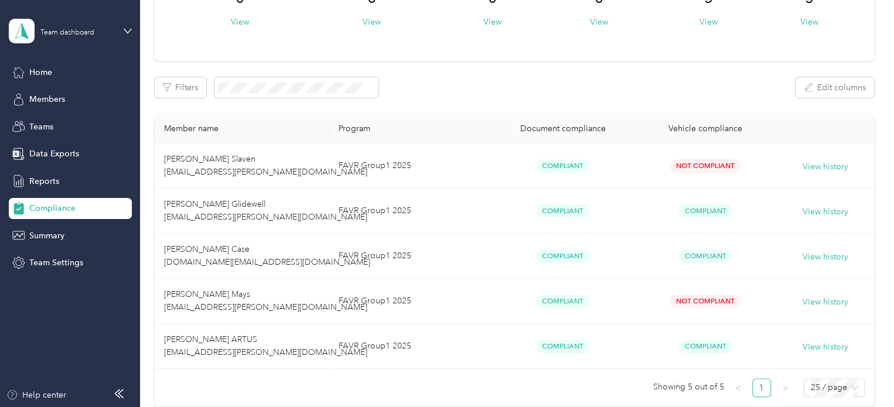
scroll to position [115, 0]
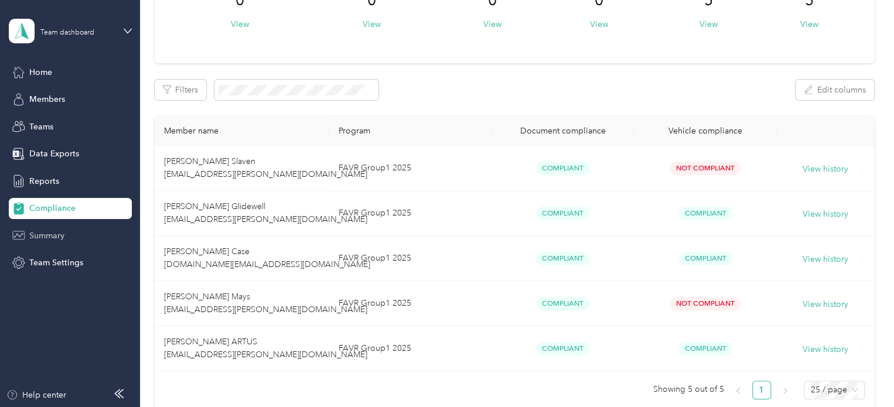
click at [47, 234] on span "Summary" at bounding box center [46, 236] width 35 height 12
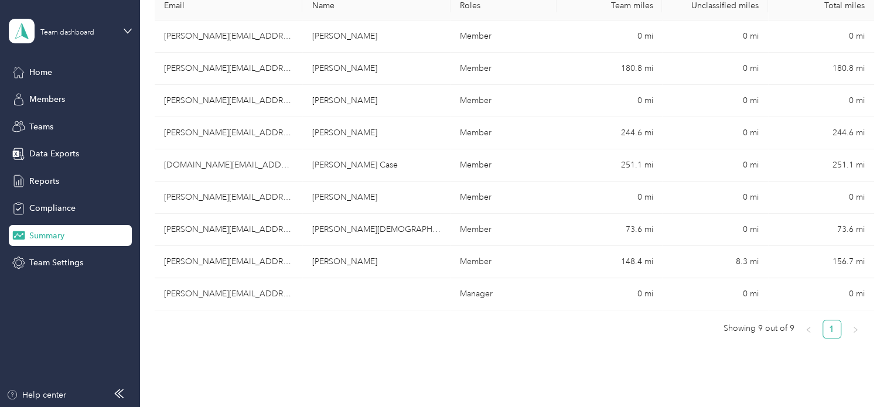
scroll to position [226, 0]
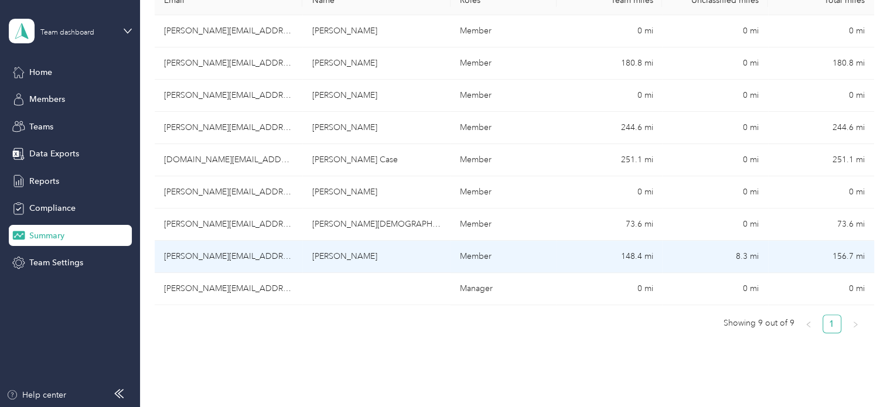
click at [324, 259] on td "[PERSON_NAME]" at bounding box center [376, 257] width 148 height 32
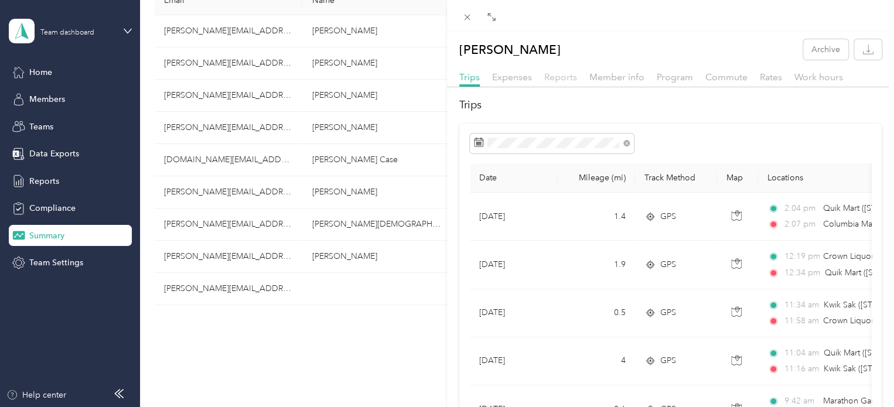
drag, startPoint x: 508, startPoint y: 77, endPoint x: 559, endPoint y: 76, distance: 51.0
click at [512, 77] on span "Expenses" at bounding box center [512, 77] width 40 height 11
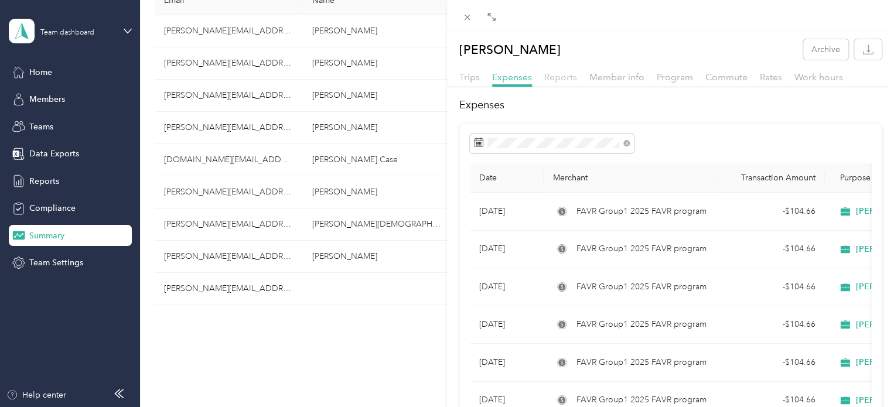
click at [563, 74] on span "Reports" at bounding box center [561, 77] width 33 height 11
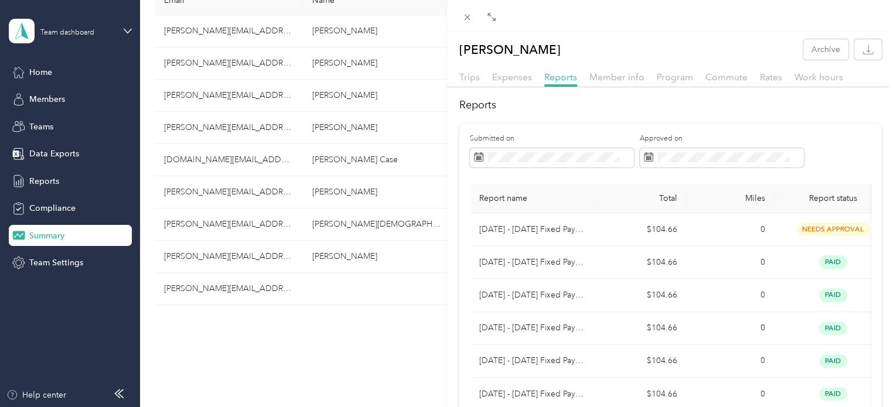
click at [35, 74] on div "[PERSON_NAME] Archive Trips Expenses Reports Member info Program Commute Rates …" at bounding box center [447, 203] width 894 height 407
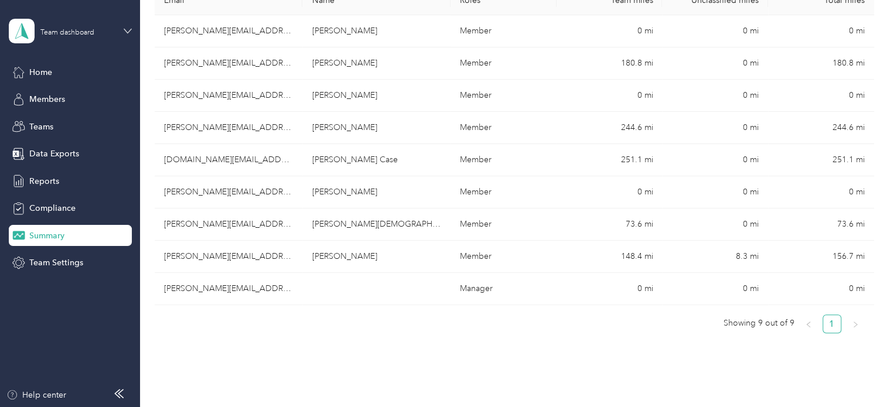
click at [126, 30] on icon at bounding box center [127, 31] width 7 height 4
click at [275, 369] on div "Export 906.8 mi All miles 898.5 mi Team 8.3 mi Unclassified $1,333.49 Expenses …" at bounding box center [515, 108] width 720 height 567
click at [46, 67] on span "Home" at bounding box center [40, 72] width 23 height 12
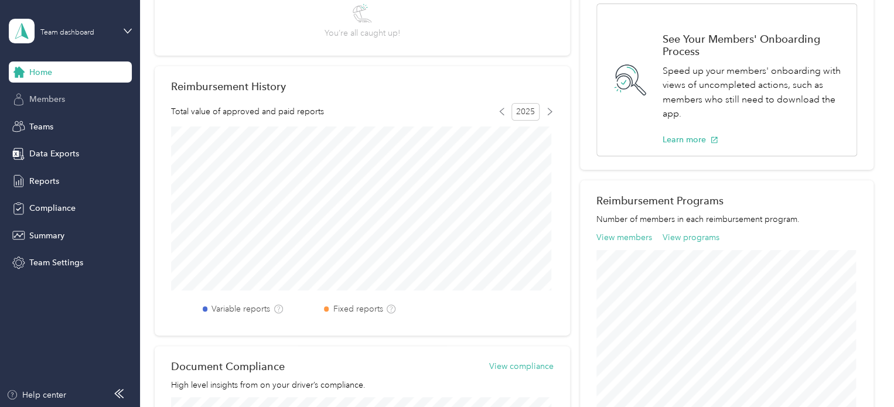
click at [46, 96] on span "Members" at bounding box center [47, 99] width 36 height 12
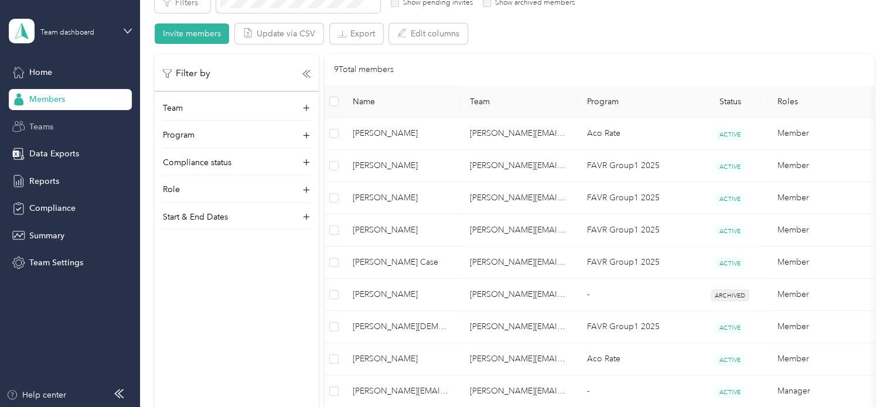
click at [49, 126] on span "Teams" at bounding box center [41, 127] width 24 height 12
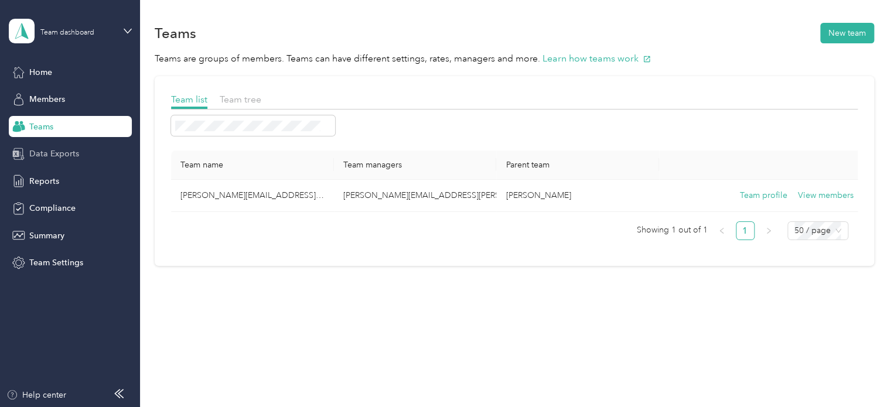
click at [56, 158] on span "Data Exports" at bounding box center [54, 154] width 50 height 12
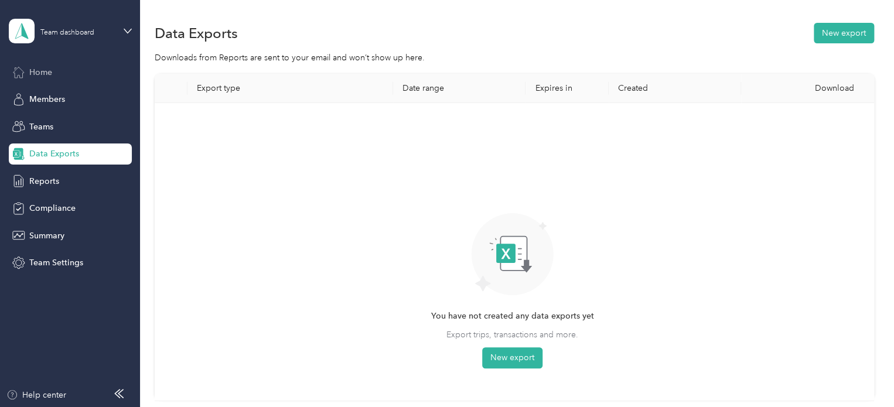
click at [37, 67] on span "Home" at bounding box center [40, 72] width 23 height 12
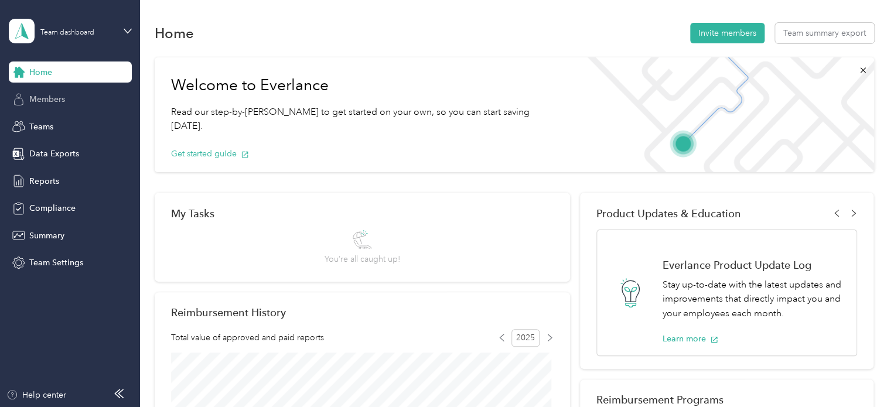
click at [61, 93] on div "Members" at bounding box center [70, 99] width 123 height 21
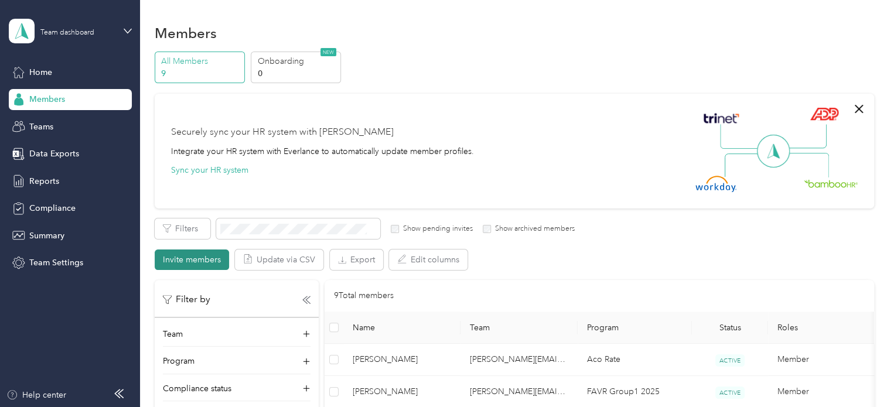
click at [193, 262] on button "Invite members" at bounding box center [192, 260] width 74 height 21
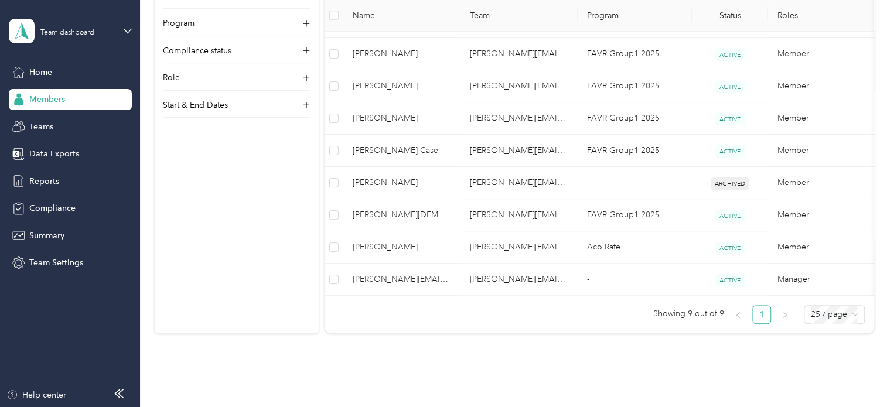
scroll to position [343, 0]
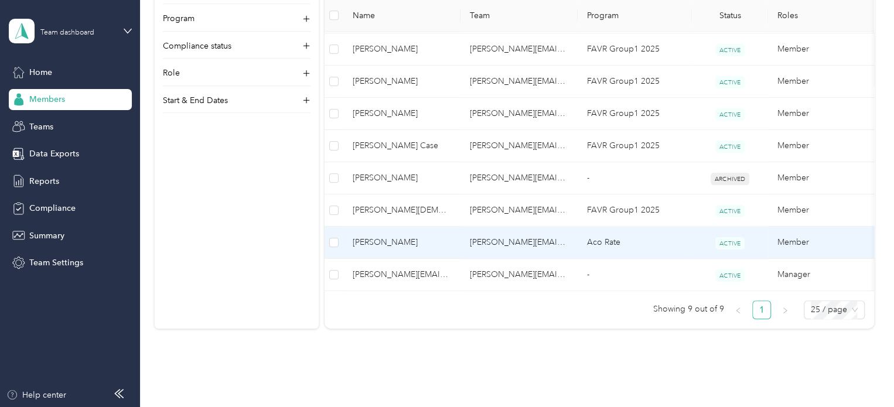
click at [366, 241] on span "[PERSON_NAME]" at bounding box center [402, 242] width 98 height 13
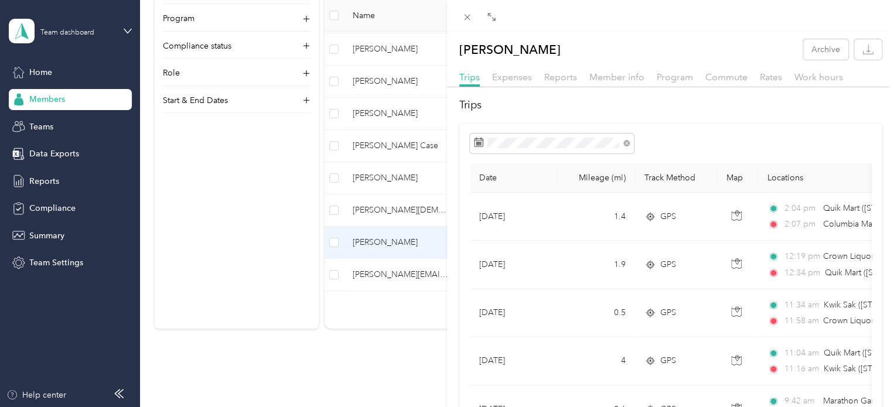
click at [366, 241] on div "[PERSON_NAME] Archive Trips Expenses Reports Member info Program Commute Rates …" at bounding box center [447, 203] width 894 height 407
